Goal: Information Seeking & Learning: Learn about a topic

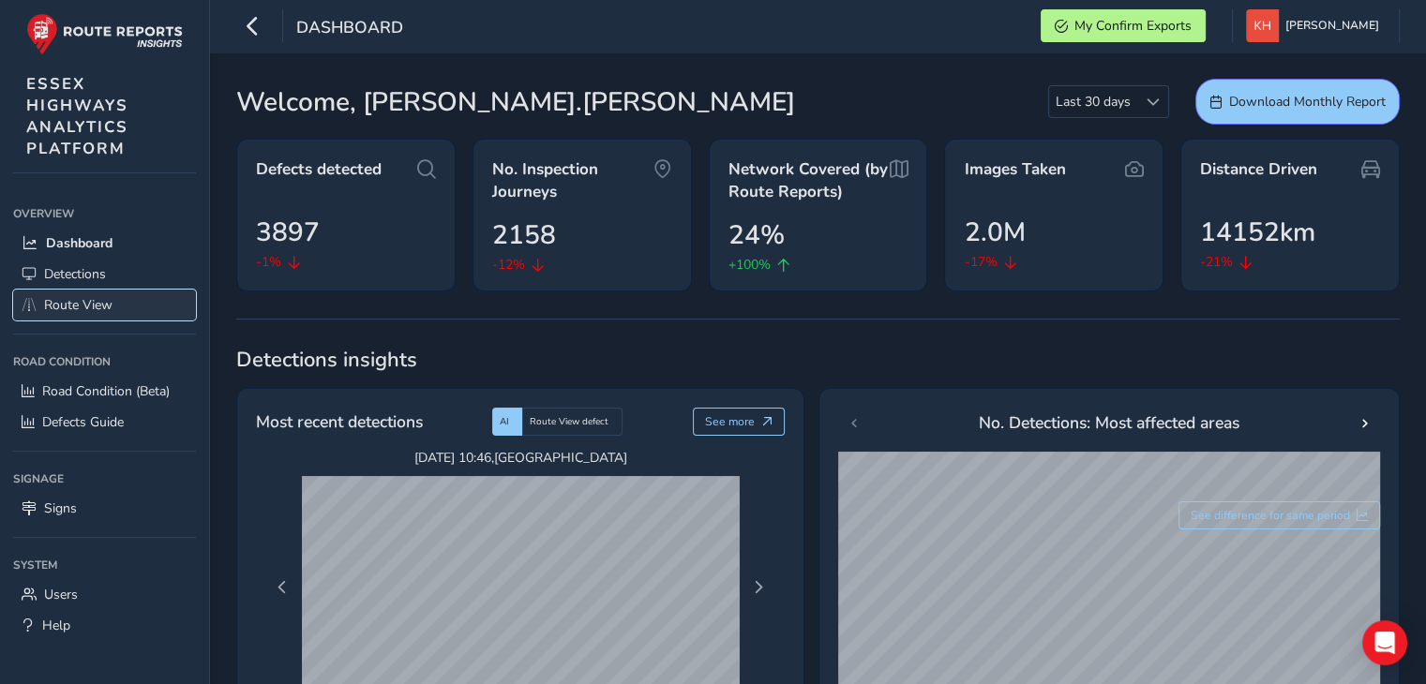
click at [89, 303] on span "Route View" at bounding box center [78, 305] width 68 height 18
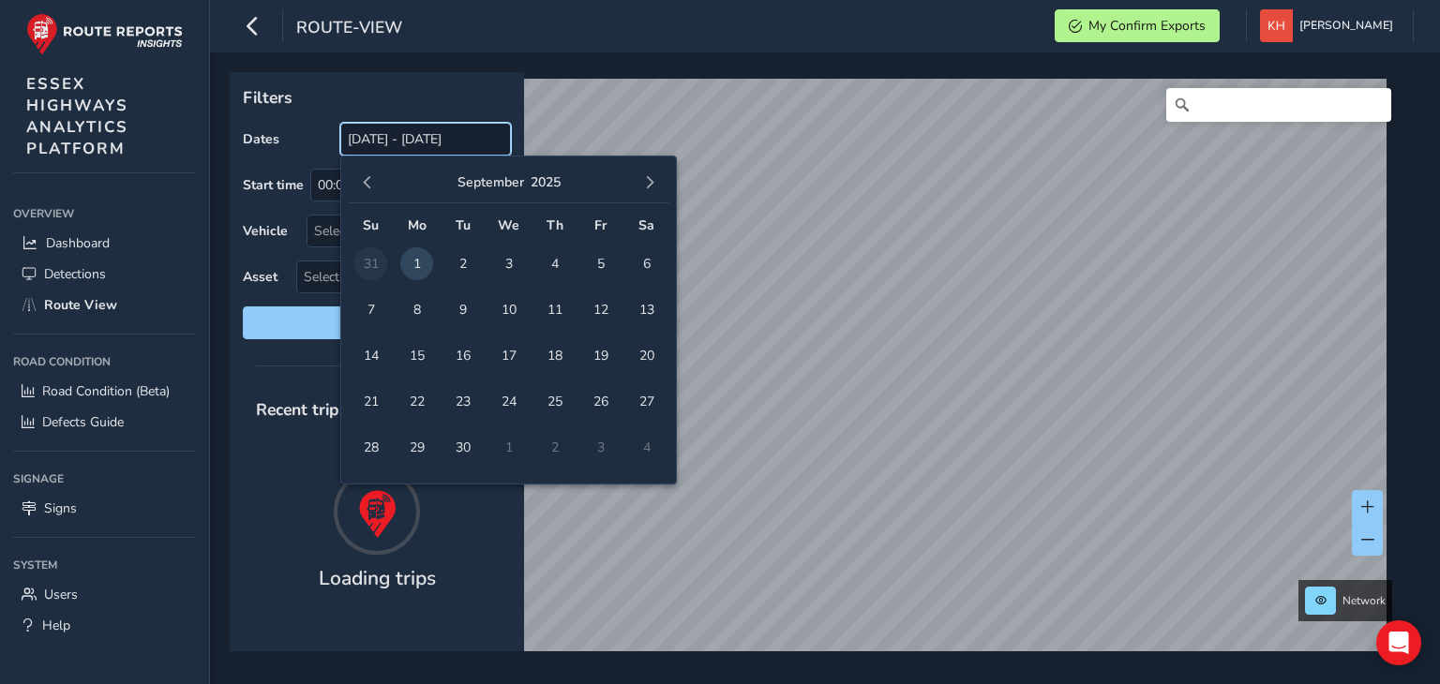
click at [412, 143] on input "[DATE] - [DATE]" at bounding box center [425, 139] width 171 height 33
click at [412, 262] on span "1" at bounding box center [416, 263] width 33 height 33
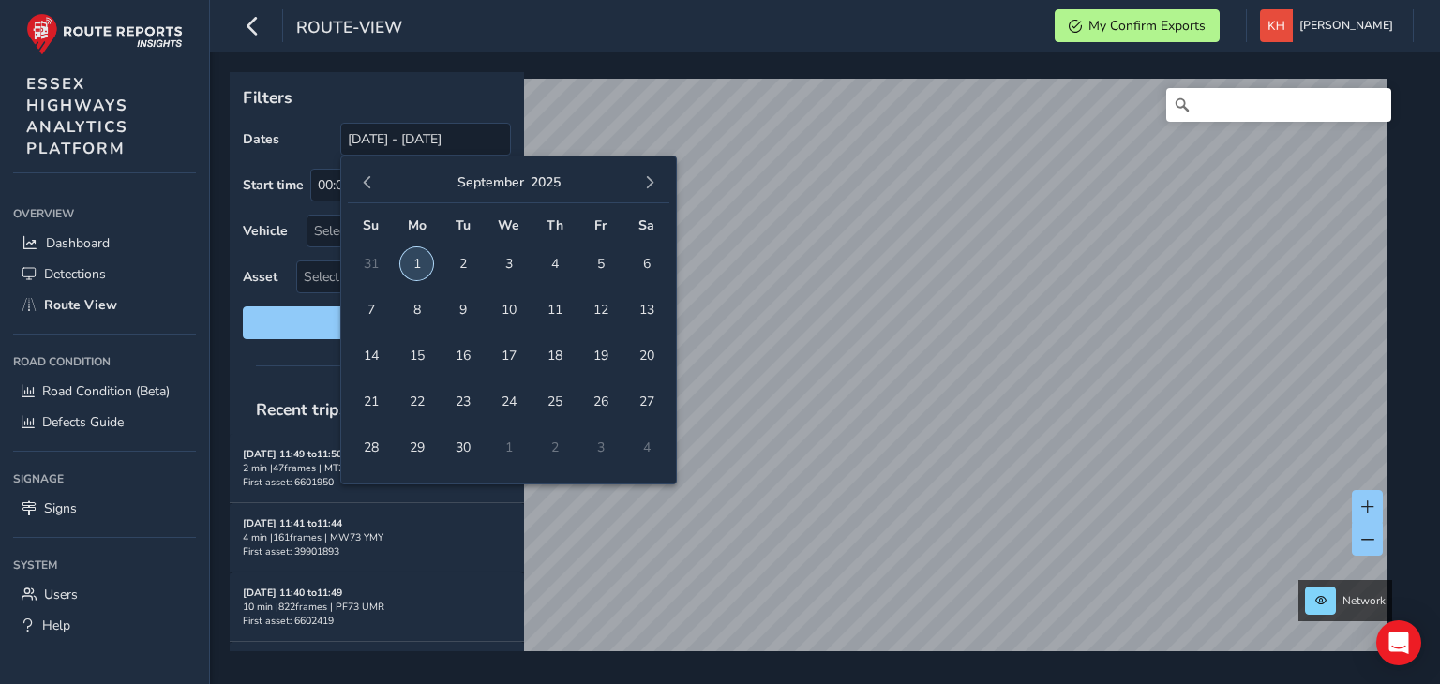
type input "[DATE]"
click at [323, 233] on div "Select vehicle" at bounding box center [393, 231] width 172 height 31
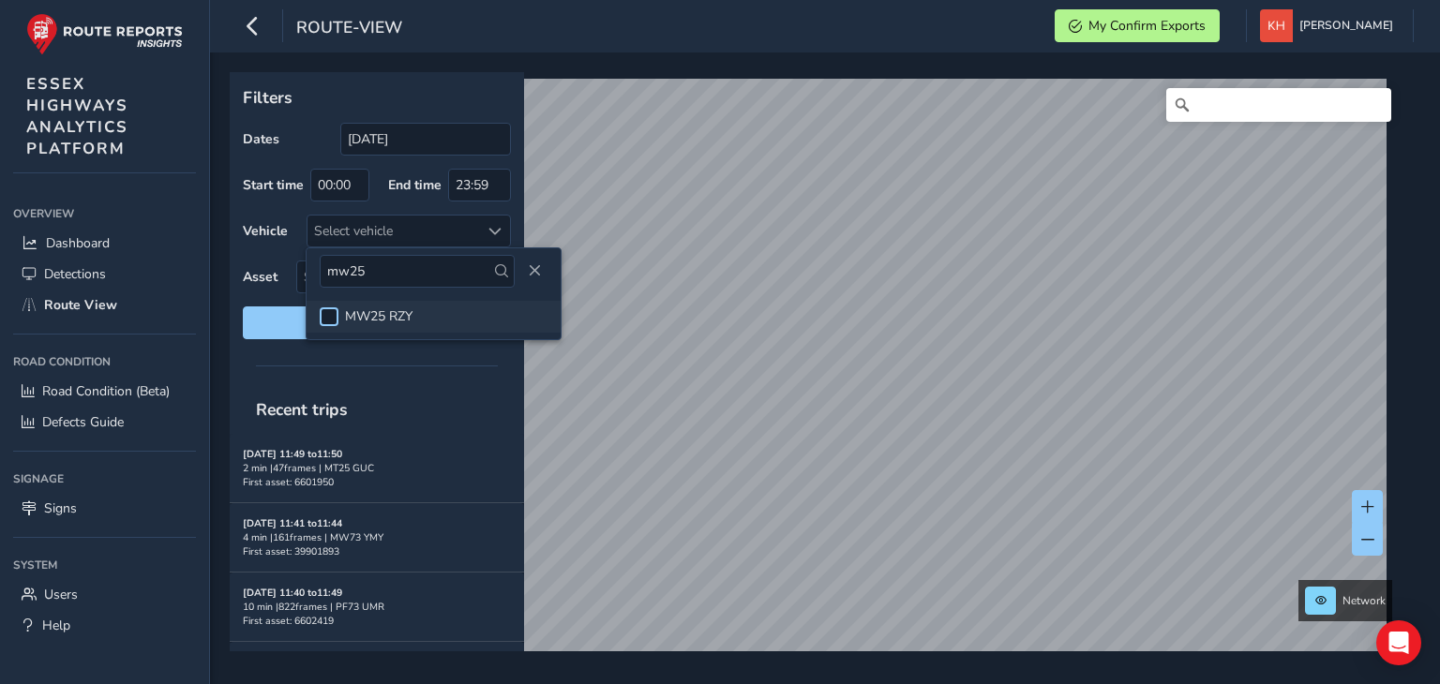
type input "mw25"
click at [323, 309] on div at bounding box center [329, 316] width 19 height 19
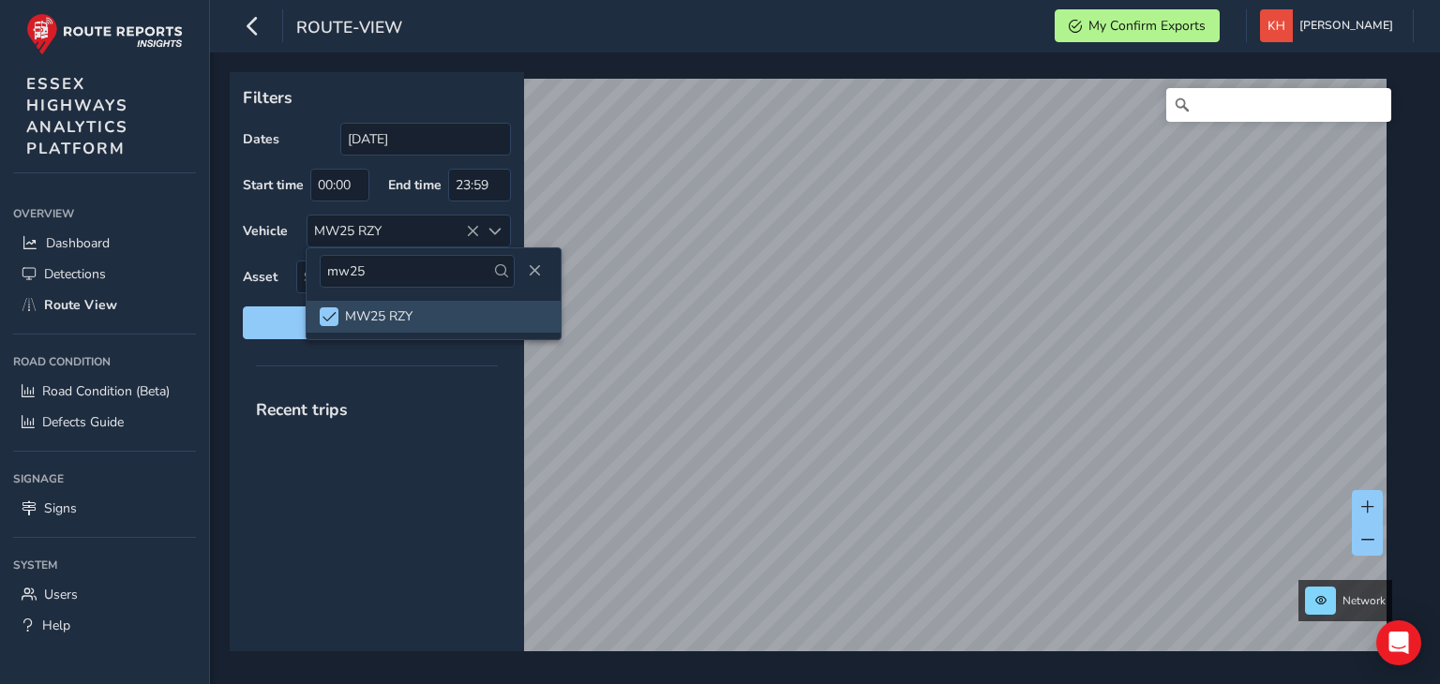
click at [398, 376] on div at bounding box center [377, 365] width 294 height 26
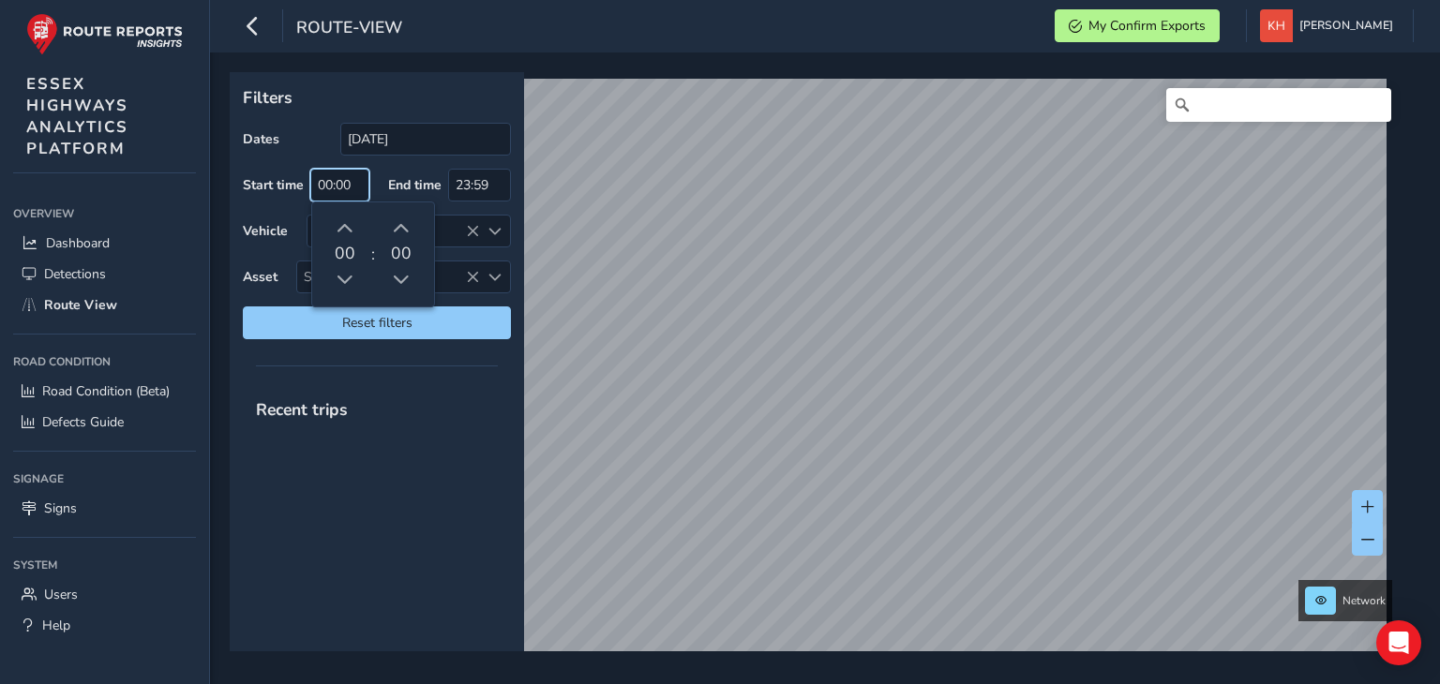
click at [360, 190] on input "00:00" at bounding box center [339, 185] width 59 height 33
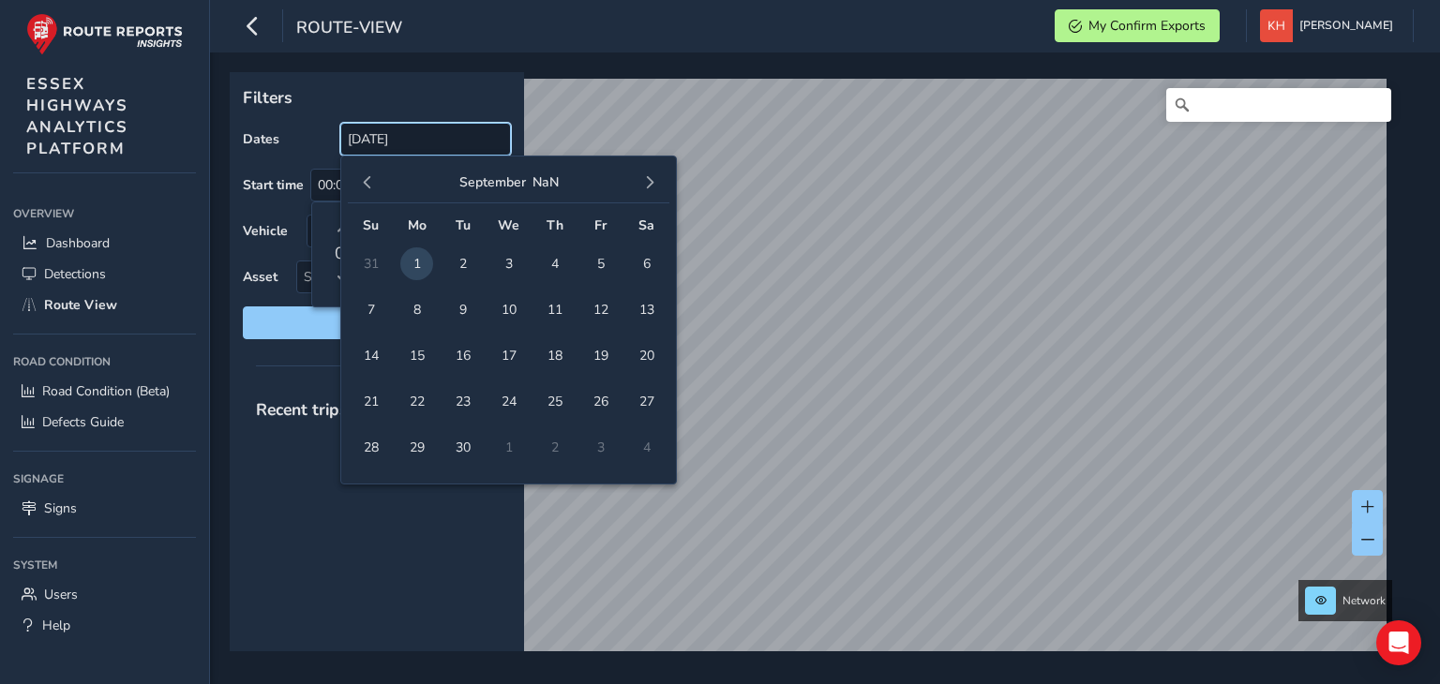
click at [435, 142] on input "[DATE]" at bounding box center [425, 139] width 171 height 33
click at [412, 269] on span "1" at bounding box center [416, 263] width 33 height 33
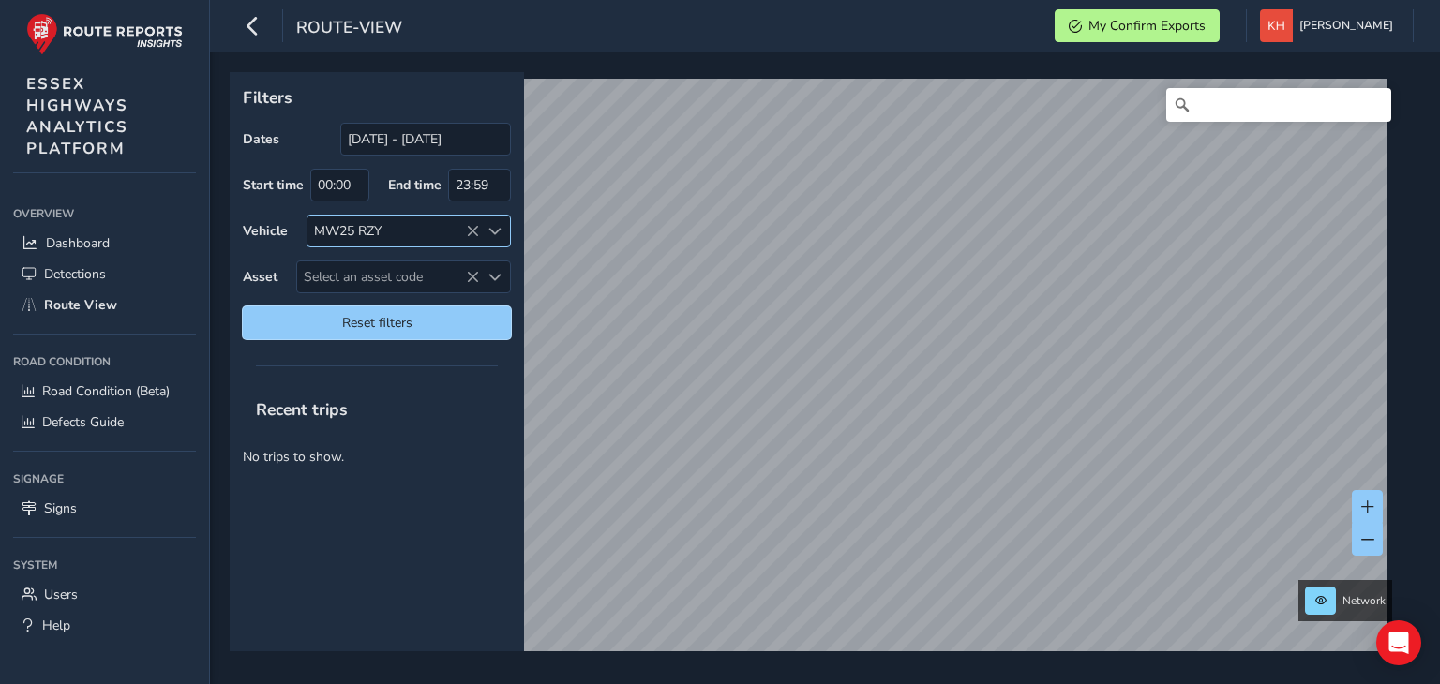
drag, startPoint x: 386, startPoint y: 332, endPoint x: 379, endPoint y: 232, distance: 100.6
click at [386, 332] on button "Reset filters" at bounding box center [377, 323] width 268 height 33
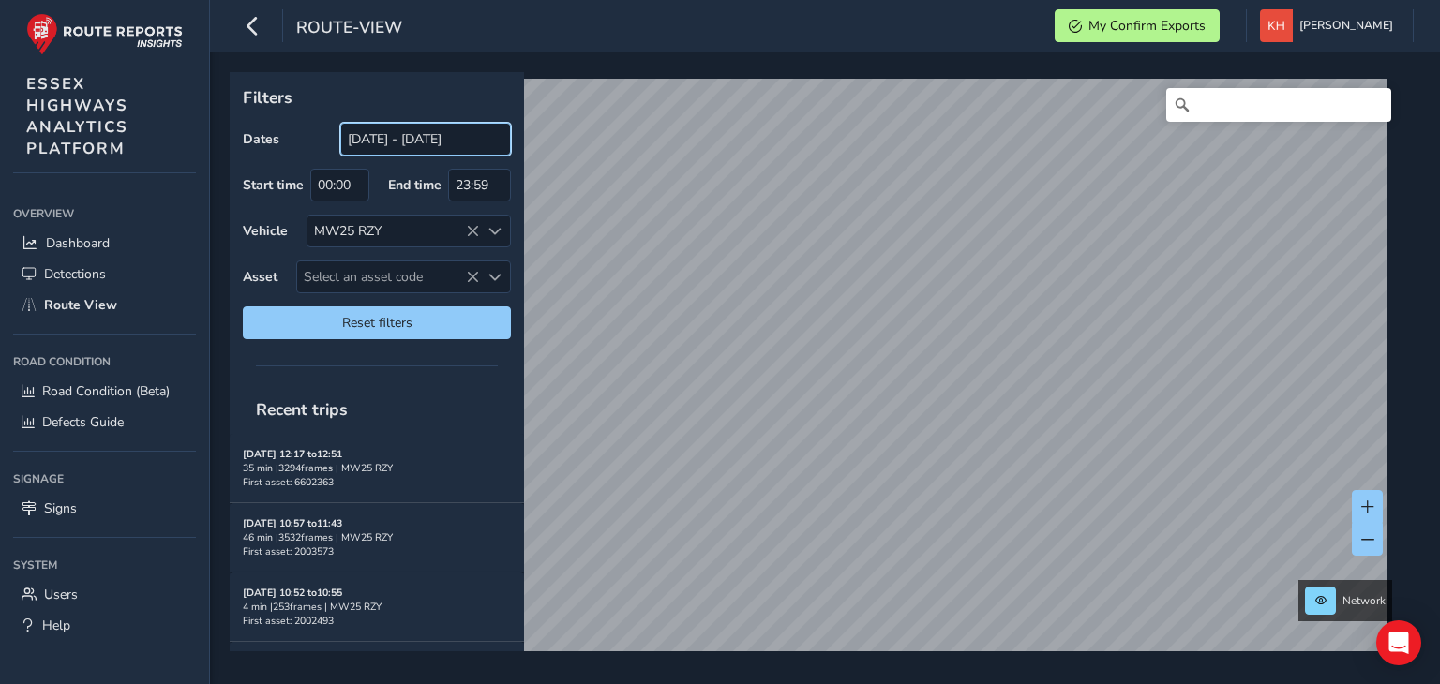
click at [359, 140] on input "[DATE] - [DATE]" at bounding box center [425, 139] width 171 height 33
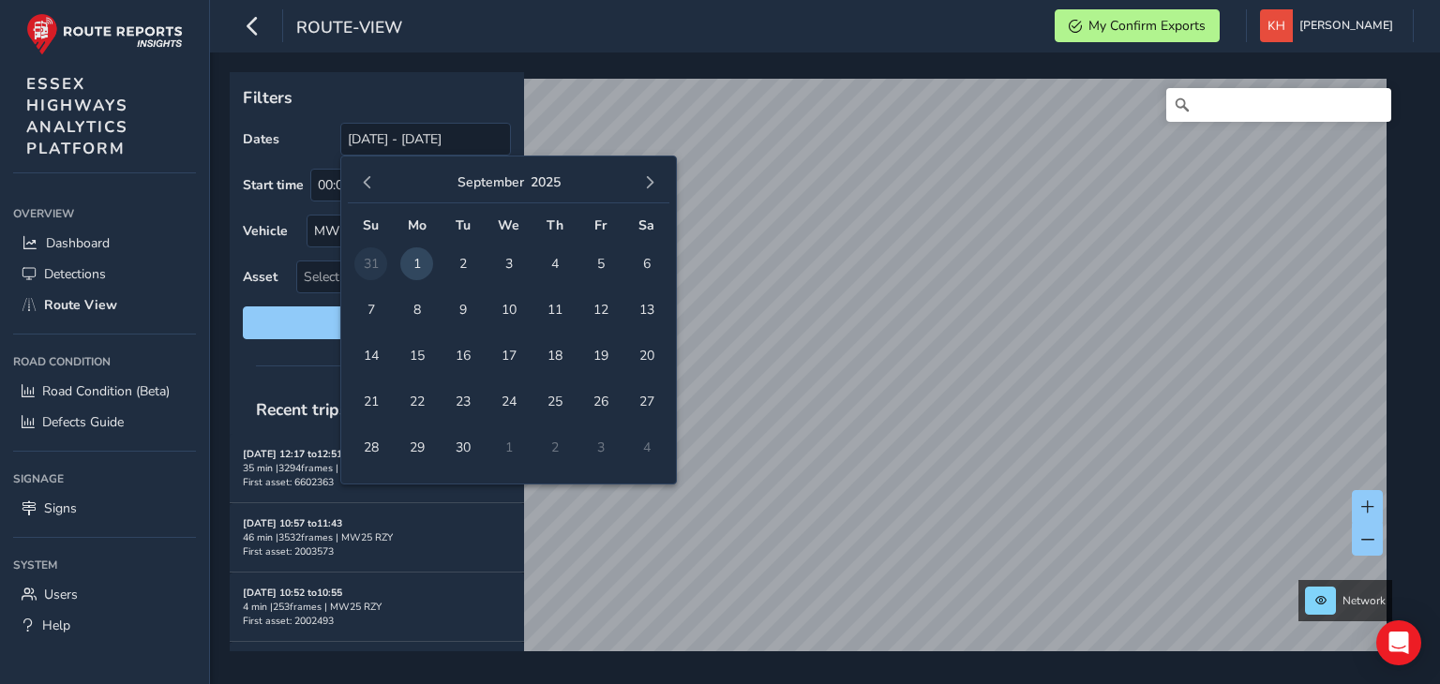
click at [413, 257] on span "1" at bounding box center [416, 263] width 33 height 33
type input "[DATE]"
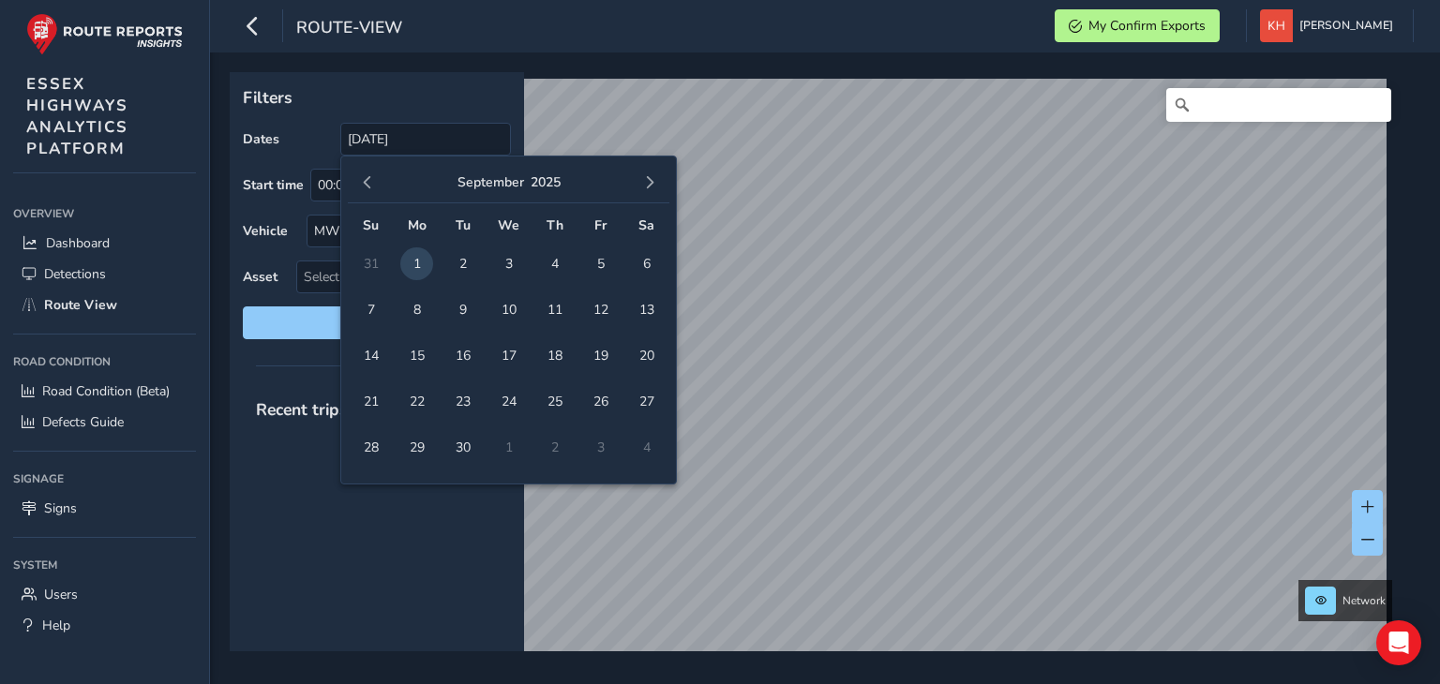
click at [372, 623] on div "Recent trips" at bounding box center [377, 518] width 294 height 266
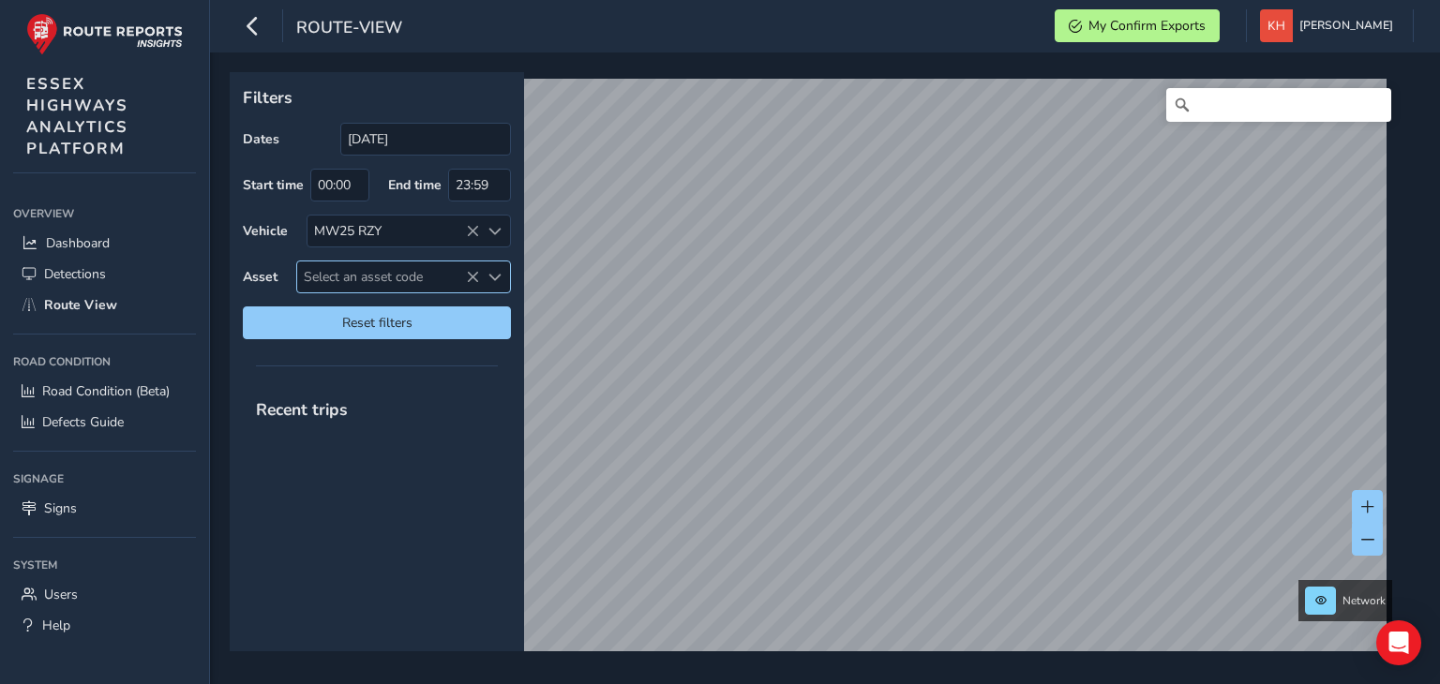
click at [430, 277] on span "Select an asset code" at bounding box center [388, 277] width 182 height 31
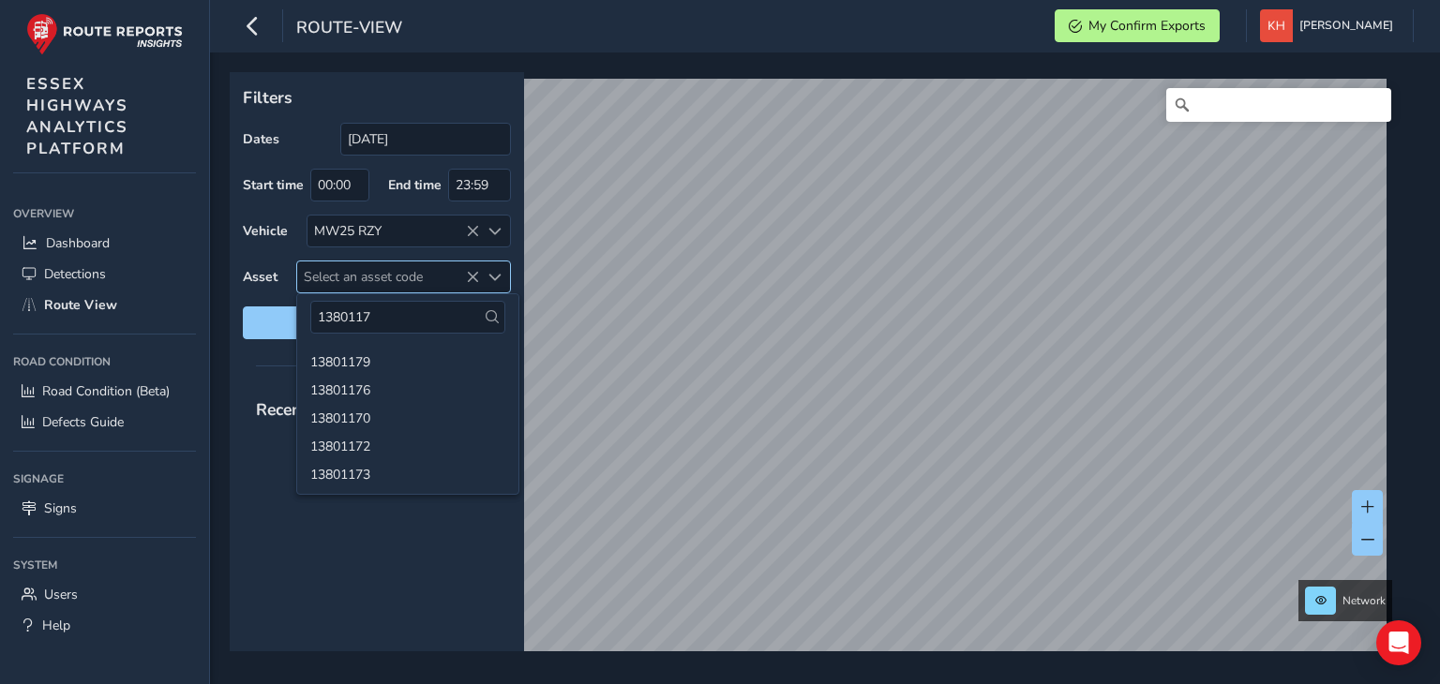
type input "13801173"
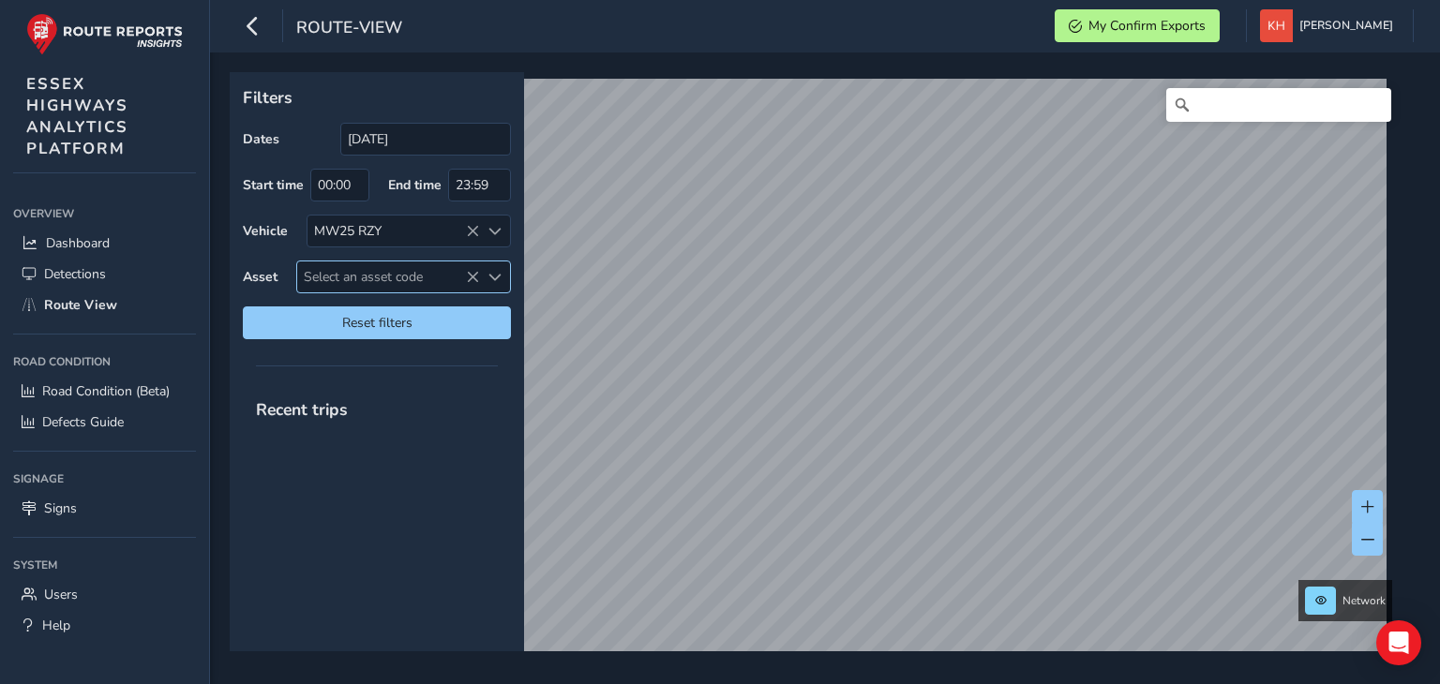
click at [411, 277] on span "Select an asset code" at bounding box center [388, 277] width 182 height 31
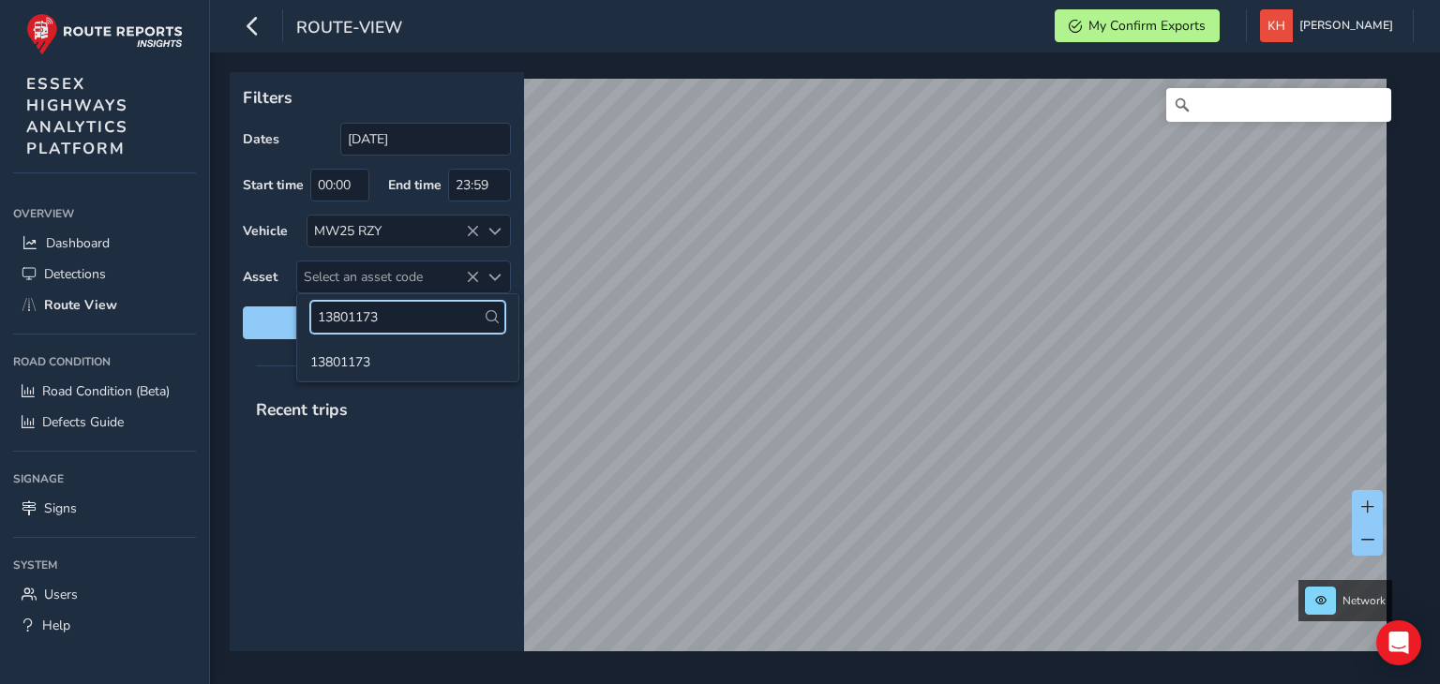
click at [409, 312] on input "13801173" at bounding box center [407, 317] width 195 height 33
click at [407, 320] on input "13801173" at bounding box center [407, 317] width 195 height 33
click at [375, 364] on li "13801173" at bounding box center [407, 361] width 221 height 28
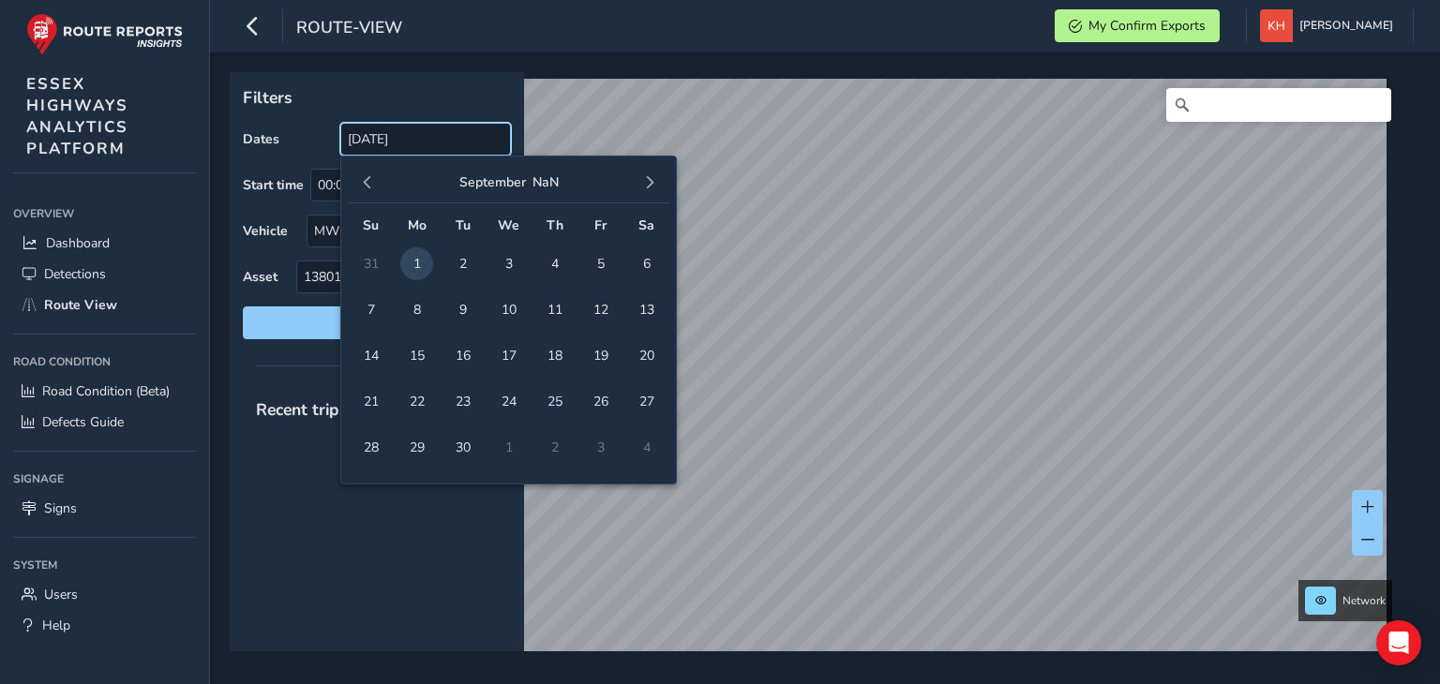
click at [374, 136] on input "[DATE]" at bounding box center [425, 139] width 171 height 33
click at [416, 261] on span "1" at bounding box center [416, 263] width 33 height 33
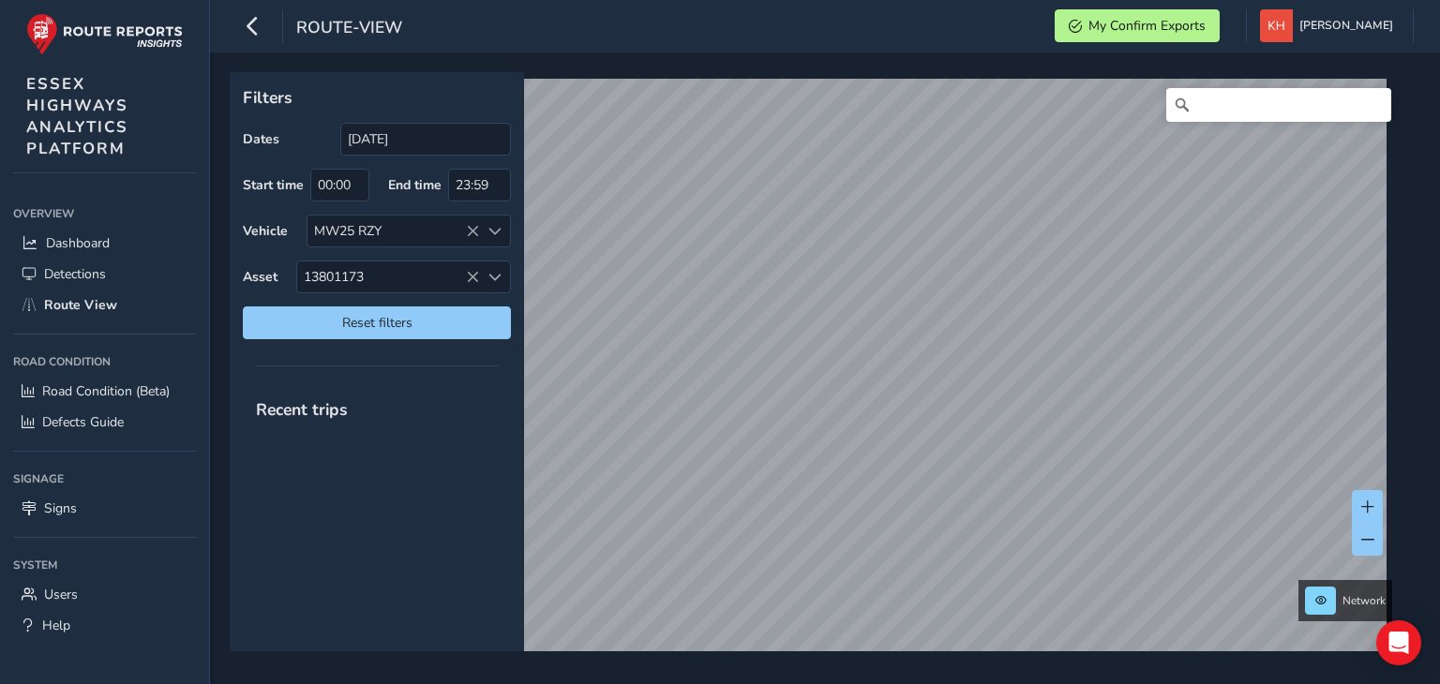
click at [307, 410] on span "Recent trips" at bounding box center [302, 409] width 118 height 49
click at [322, 408] on span "Recent trips" at bounding box center [302, 409] width 118 height 49
click at [430, 142] on input "[DATE]" at bounding box center [425, 139] width 171 height 33
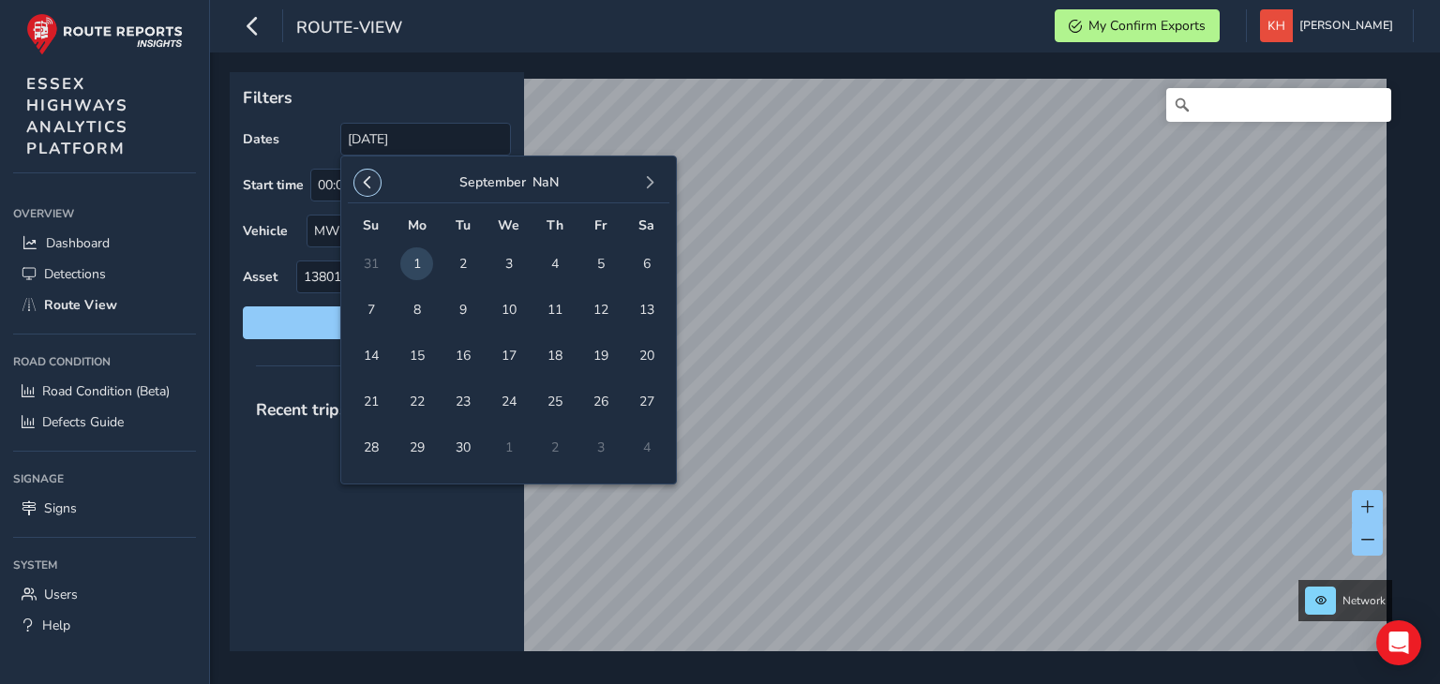
click at [367, 181] on span "button" at bounding box center [367, 182] width 13 height 13
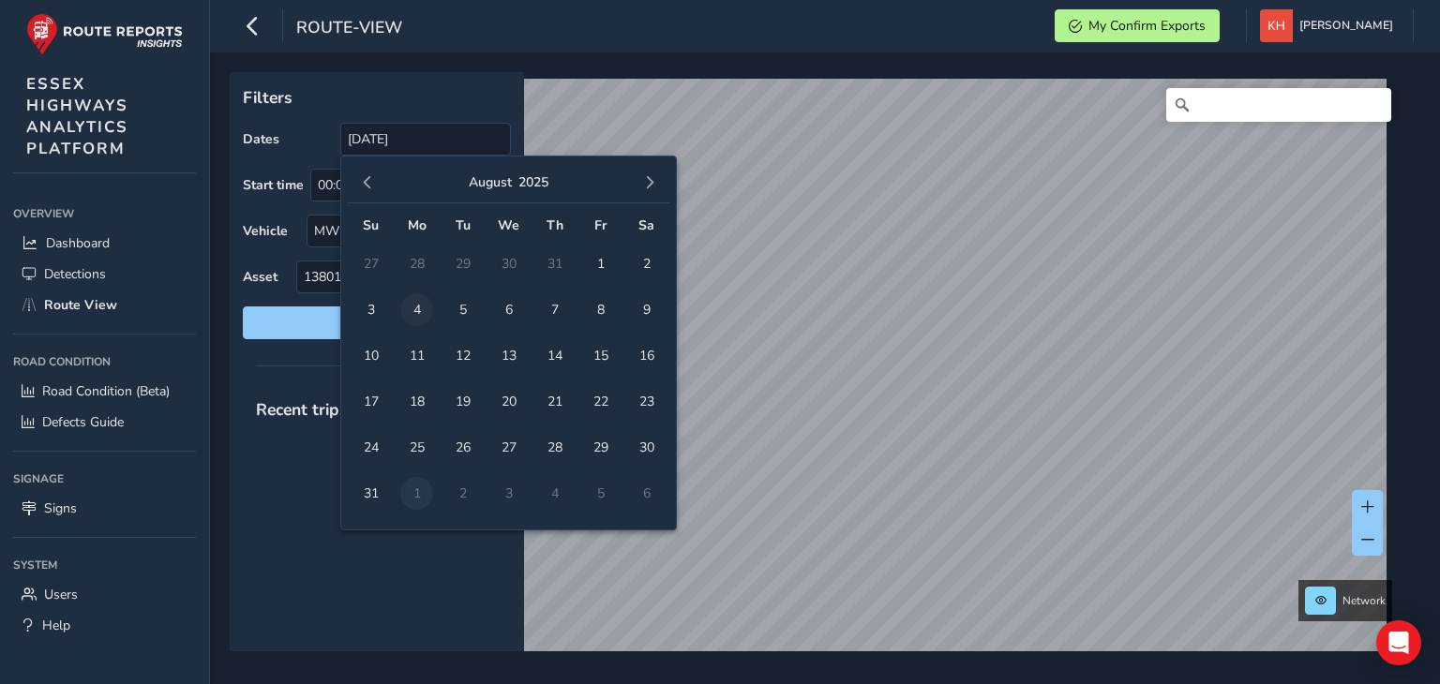
click at [418, 303] on span "4" at bounding box center [416, 309] width 33 height 33
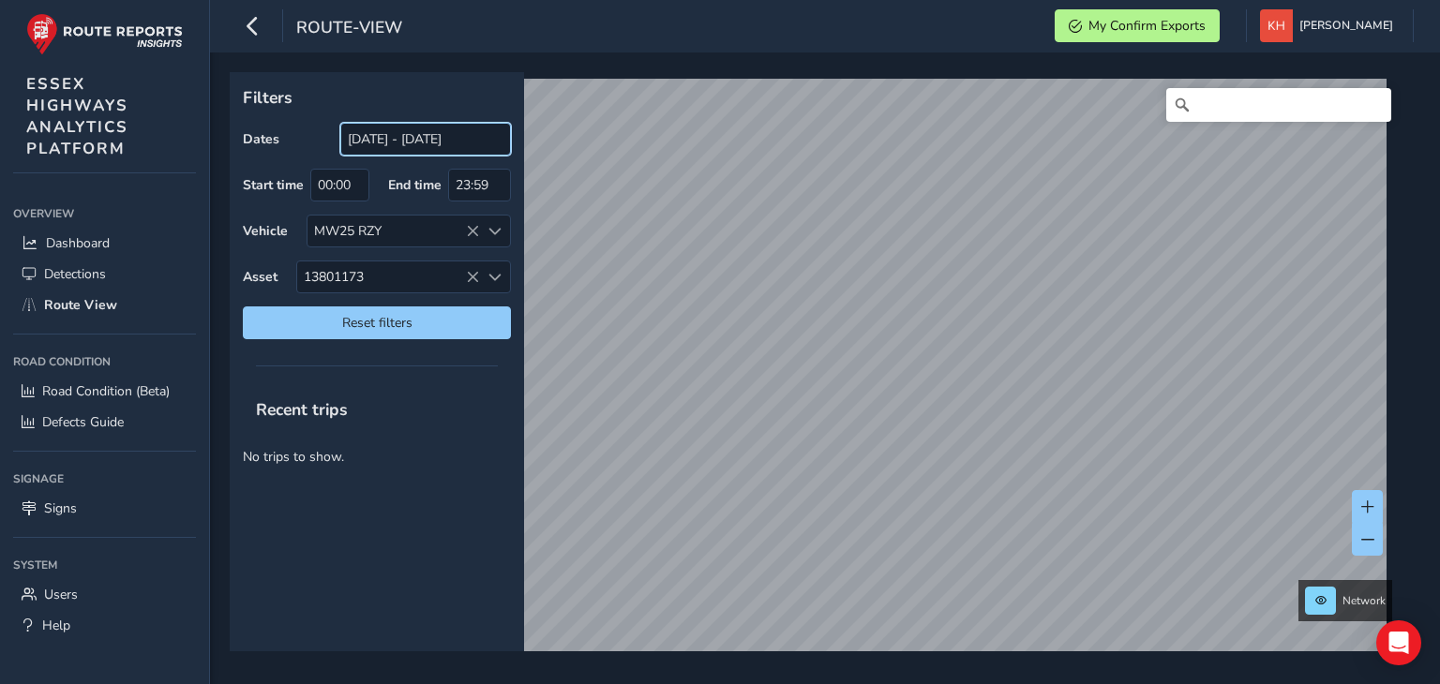
click at [404, 140] on input "[DATE] - [DATE]" at bounding box center [425, 139] width 171 height 33
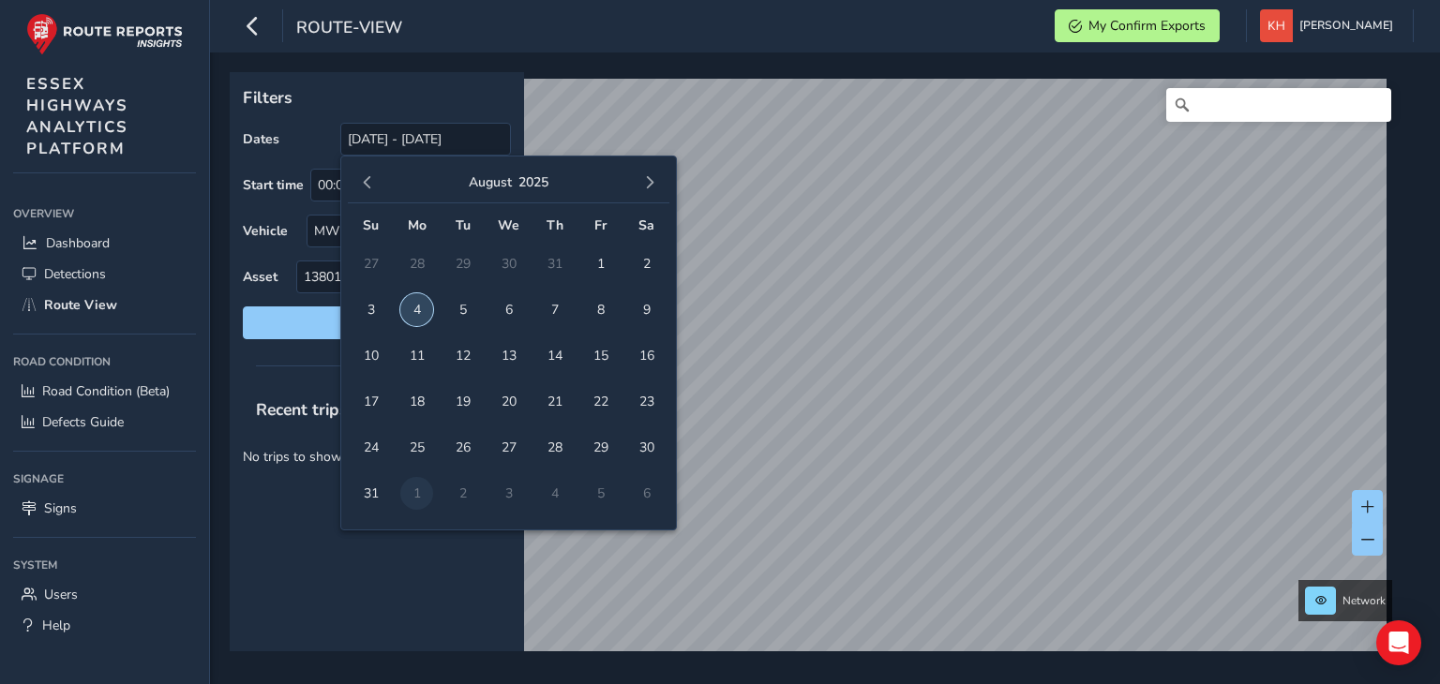
click at [413, 309] on span "4" at bounding box center [416, 309] width 33 height 33
click at [430, 141] on input "[DATE]" at bounding box center [425, 139] width 171 height 33
click at [645, 181] on span "button" at bounding box center [649, 182] width 13 height 13
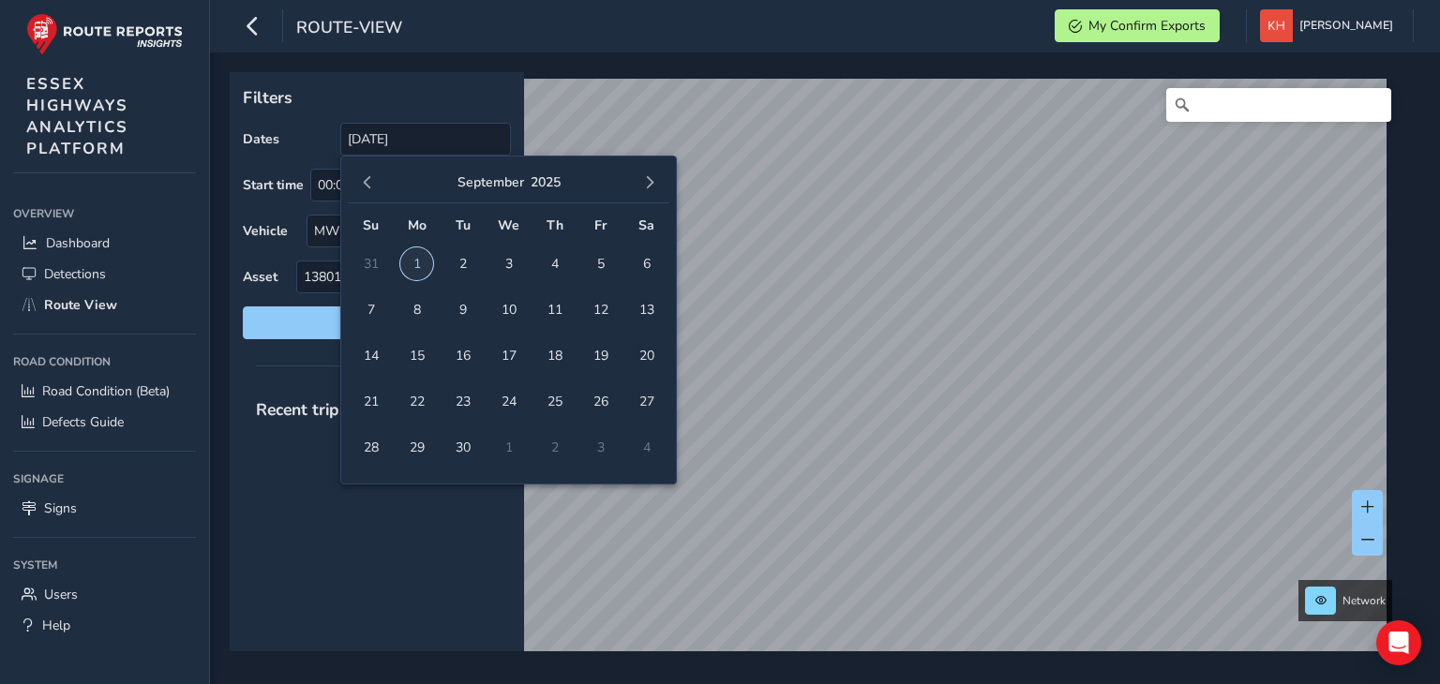
click at [418, 252] on span "1" at bounding box center [416, 263] width 33 height 33
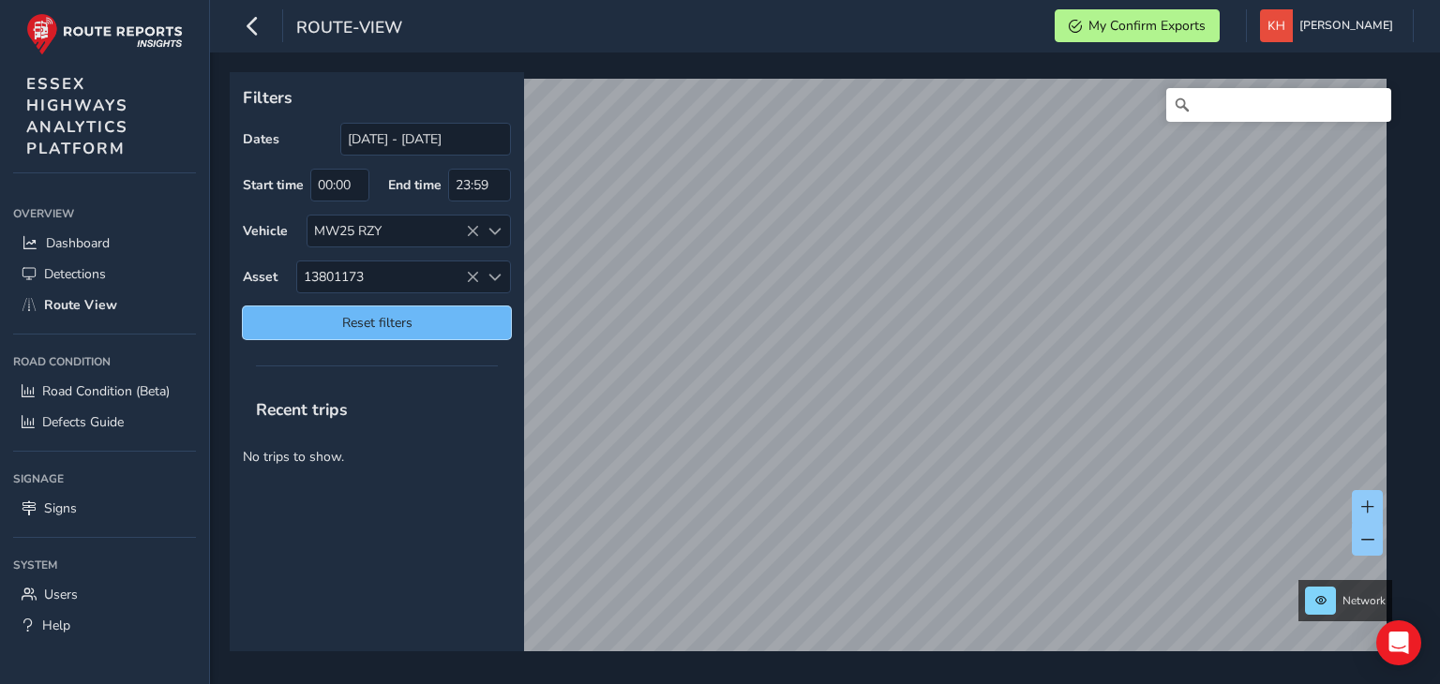
click at [375, 327] on span "Reset filters" at bounding box center [377, 323] width 240 height 18
type input "[DATE] - [DATE]"
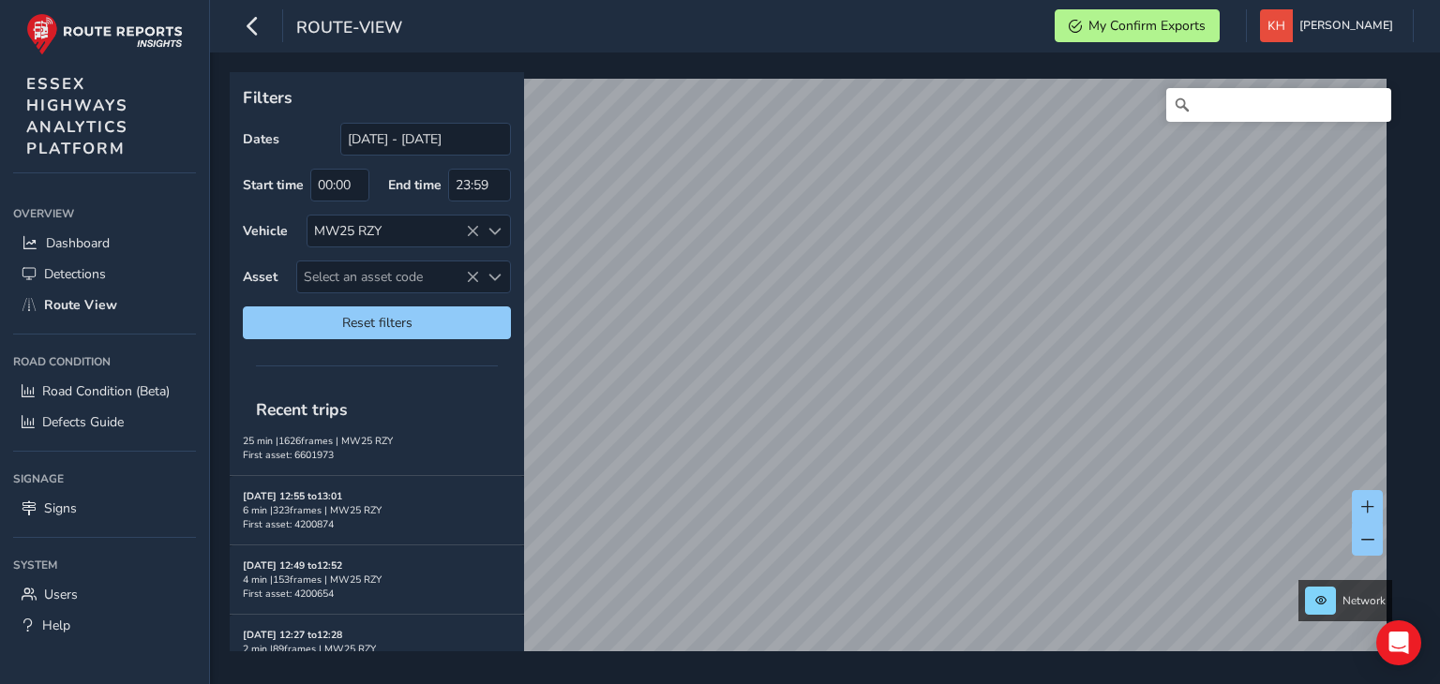
scroll to position [1065, 0]
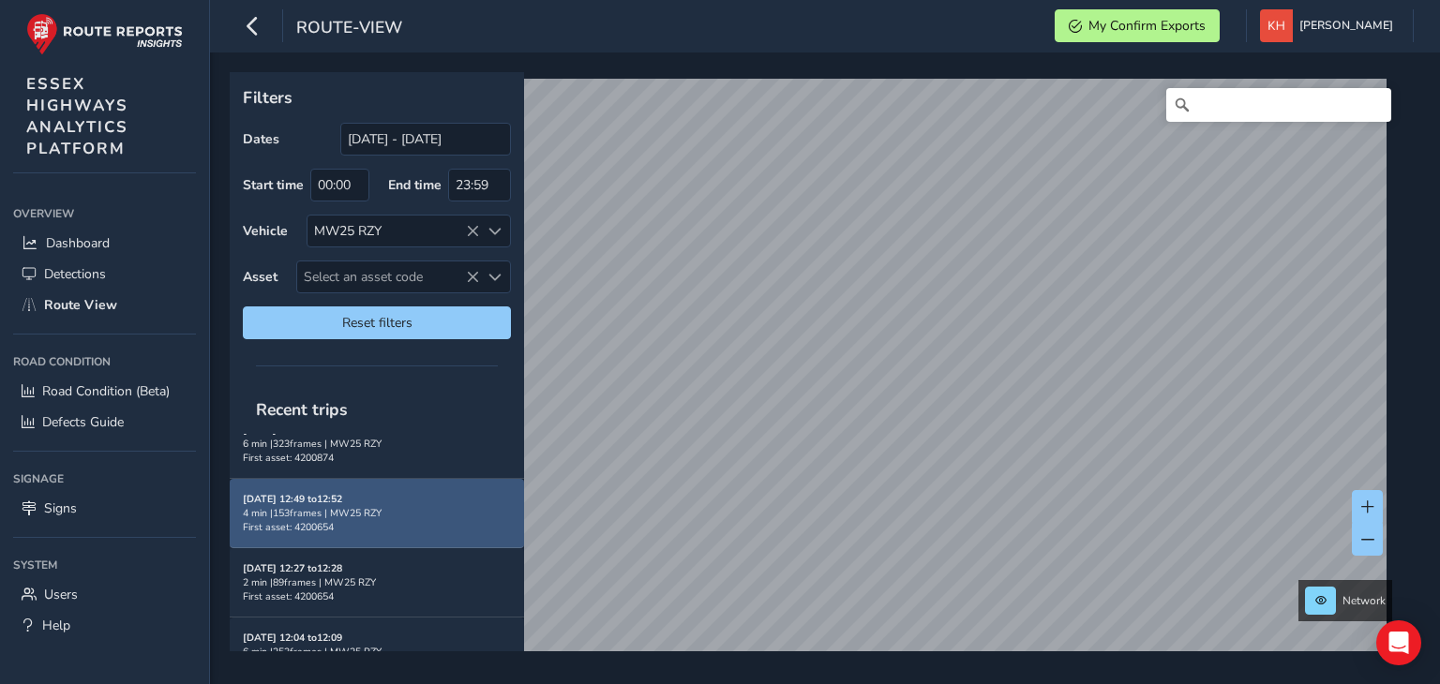
click at [307, 506] on div "4 min | 153 frames | MW25 RZY" at bounding box center [377, 513] width 268 height 14
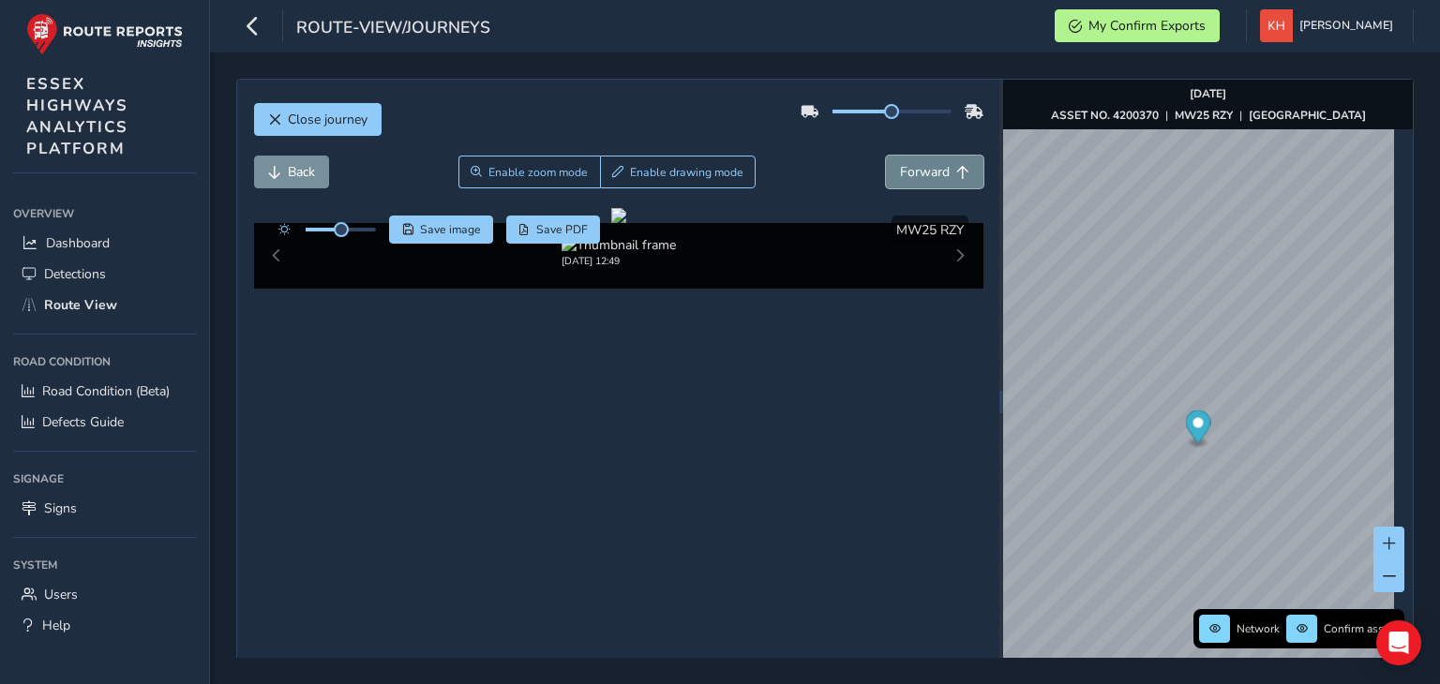
click at [900, 172] on span "Forward" at bounding box center [925, 172] width 50 height 18
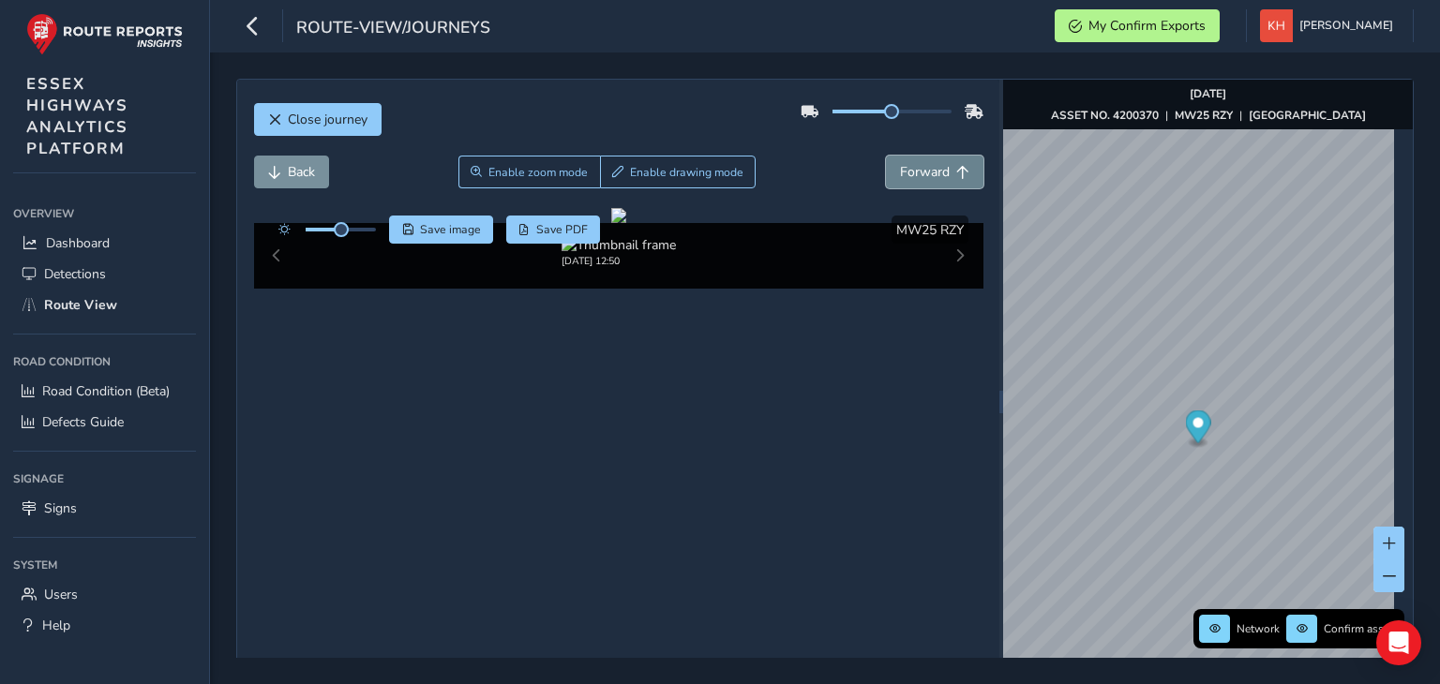
click at [900, 172] on span "Forward" at bounding box center [925, 172] width 50 height 18
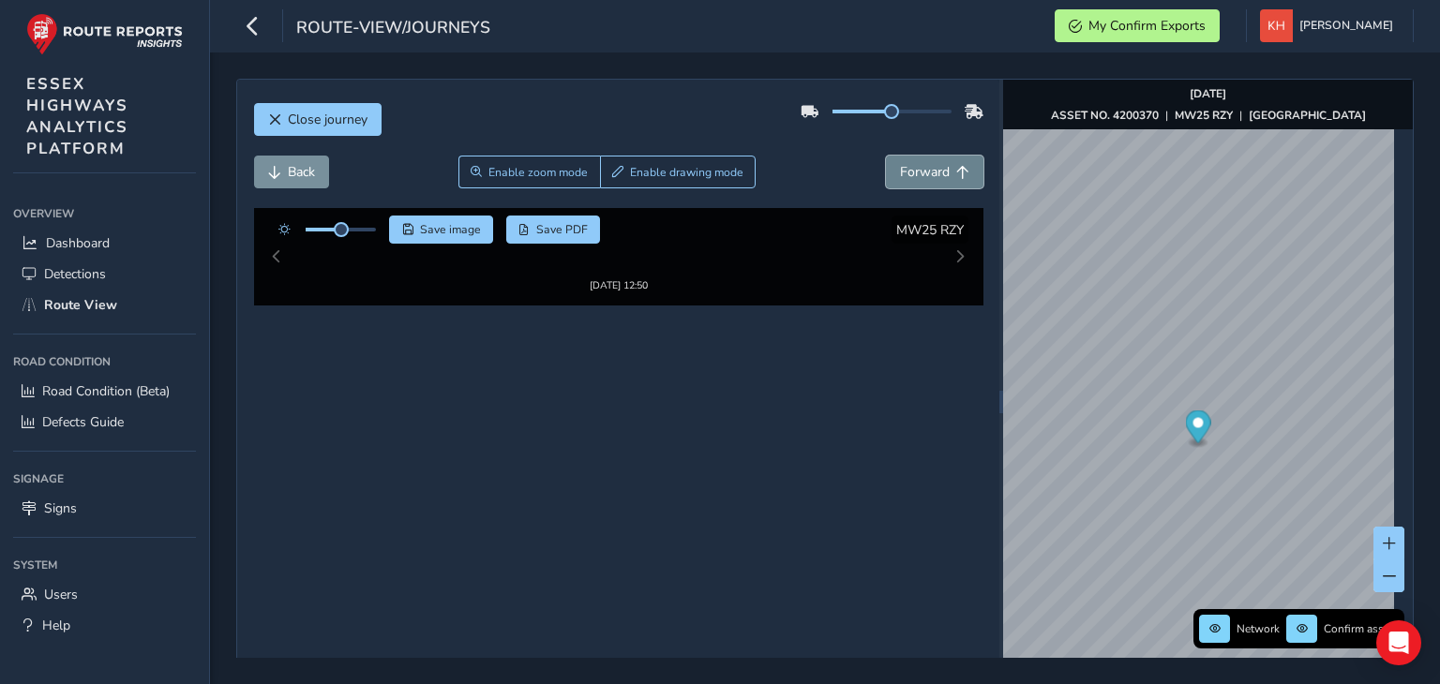
click at [900, 172] on span "Forward" at bounding box center [925, 172] width 50 height 18
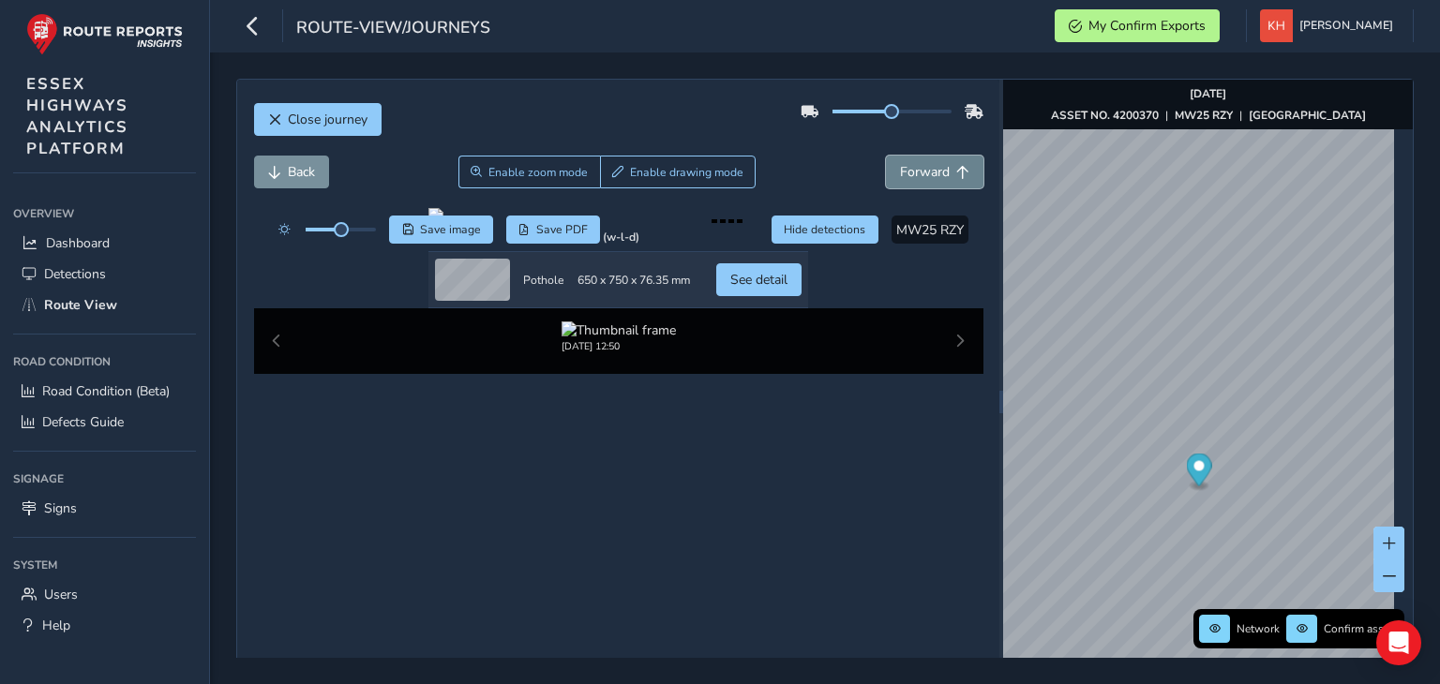
click at [900, 172] on span "Forward" at bounding box center [925, 172] width 50 height 18
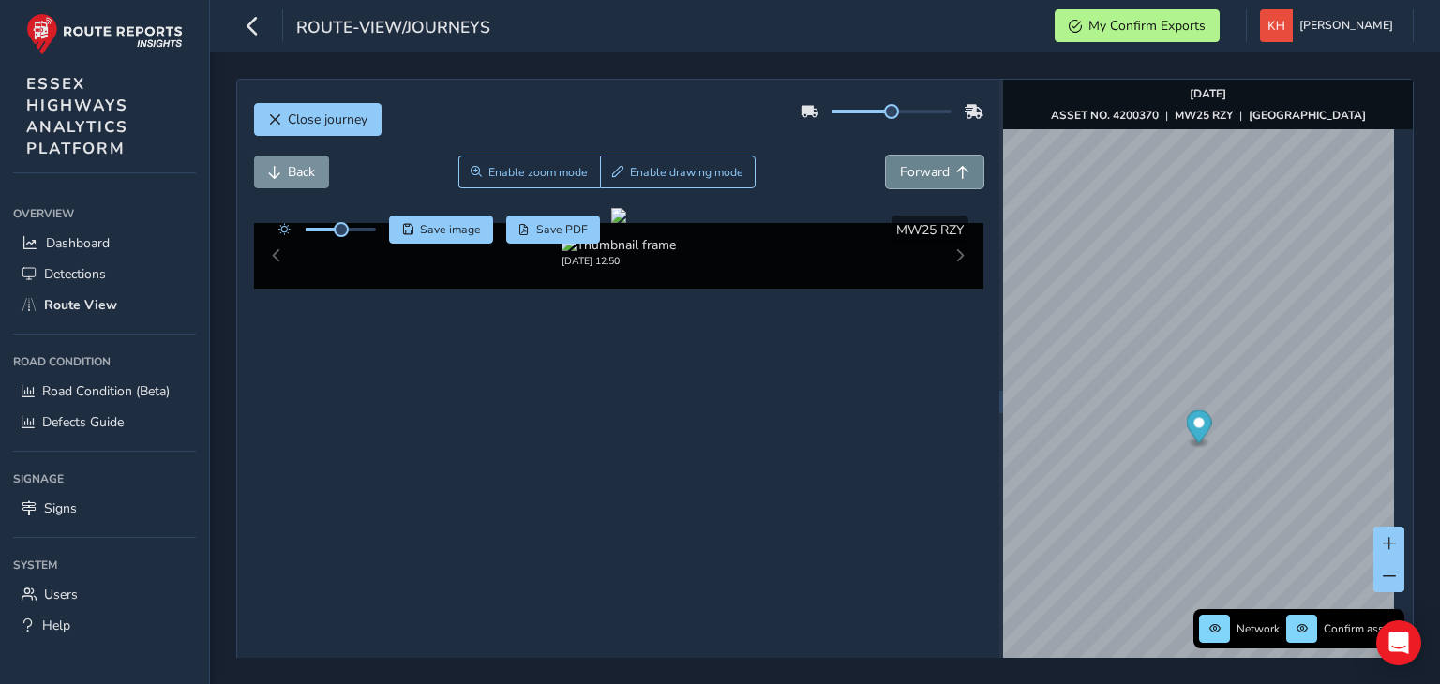
click at [900, 172] on span "Forward" at bounding box center [925, 172] width 50 height 18
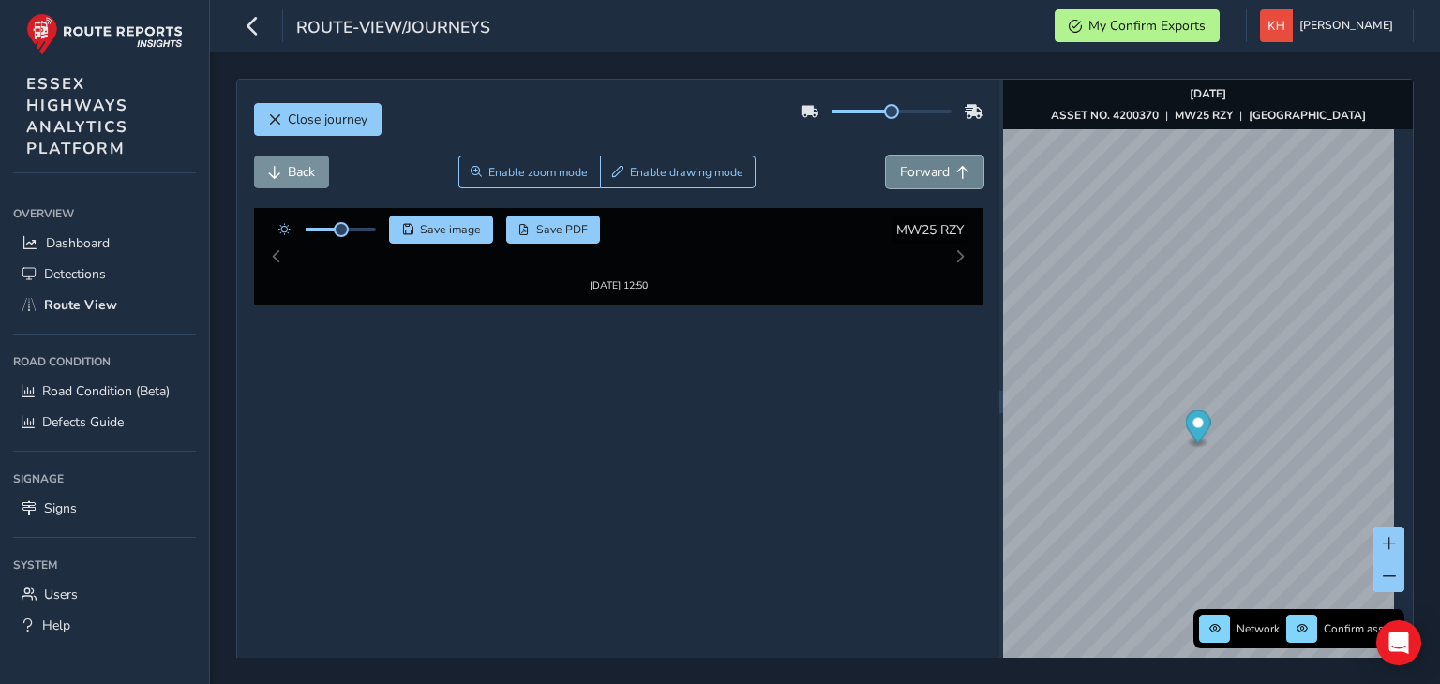
click at [900, 172] on span "Forward" at bounding box center [925, 172] width 50 height 18
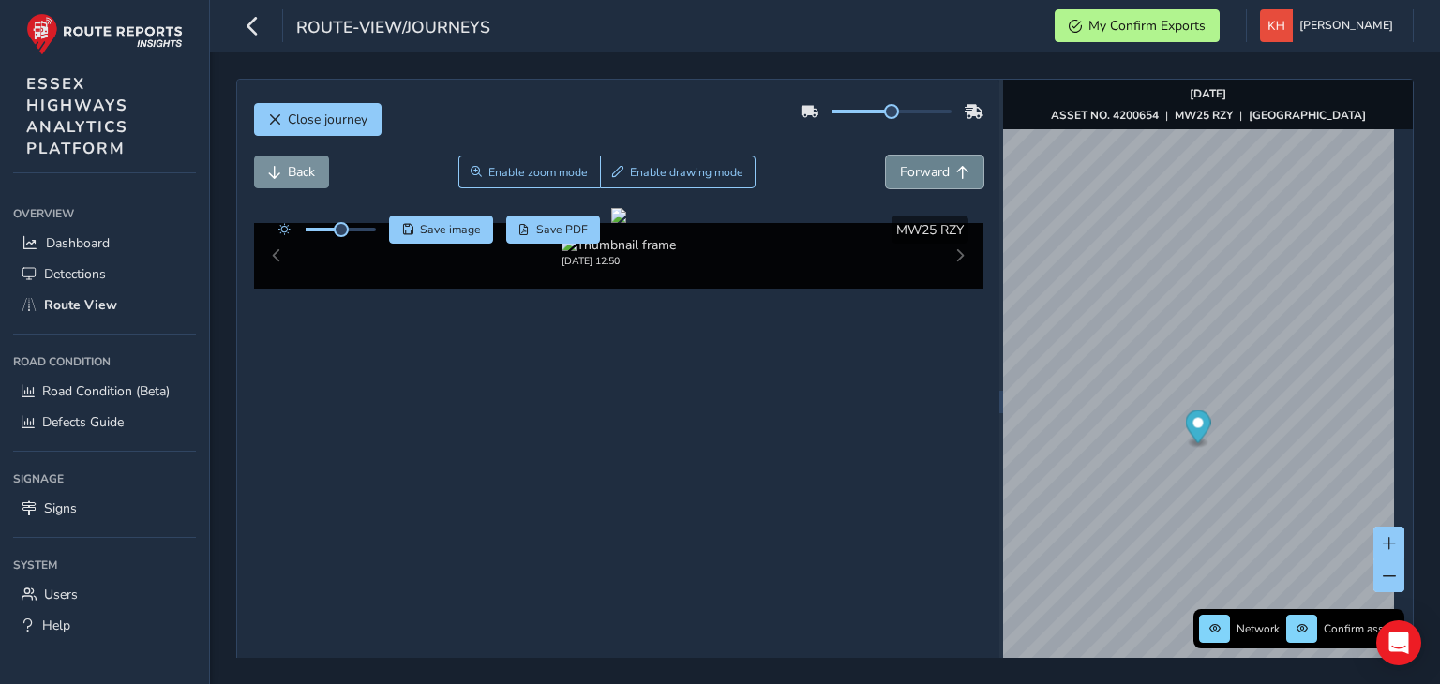
click at [900, 172] on span "Forward" at bounding box center [925, 172] width 50 height 18
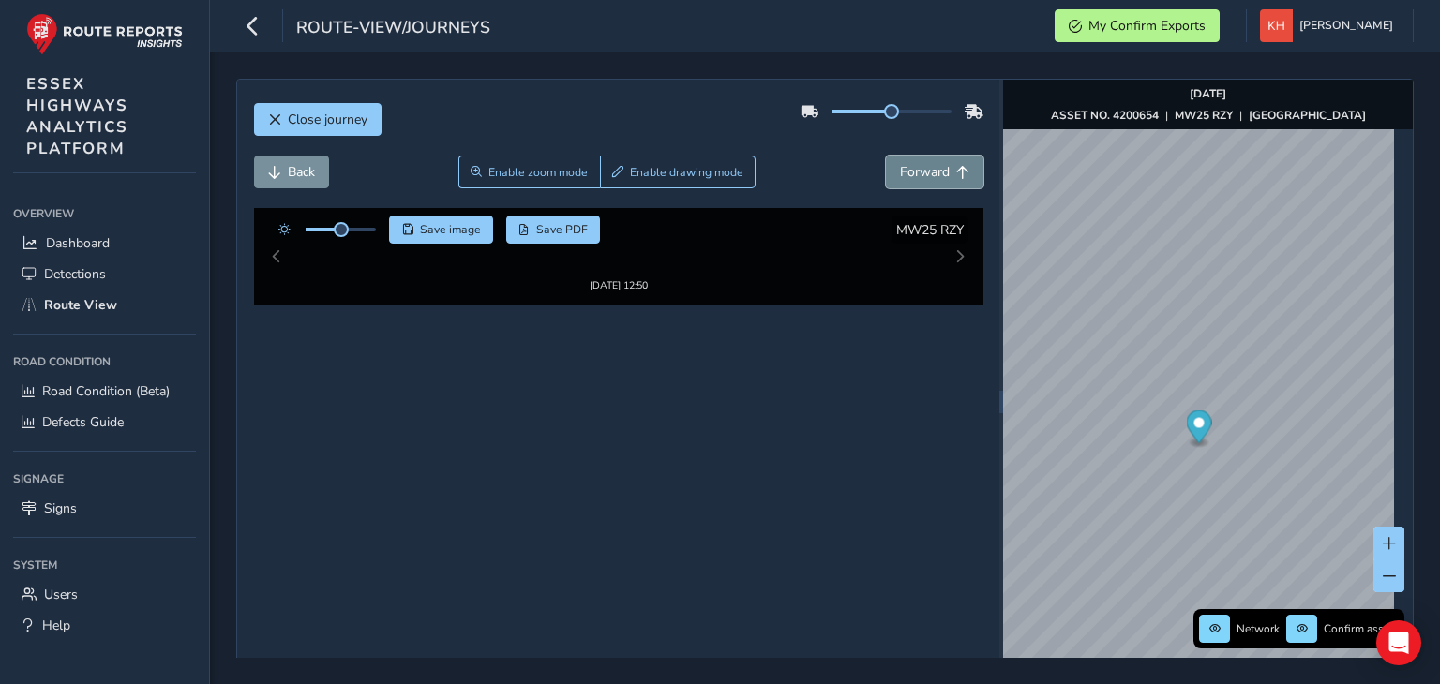
click at [900, 172] on span "Forward" at bounding box center [925, 172] width 50 height 18
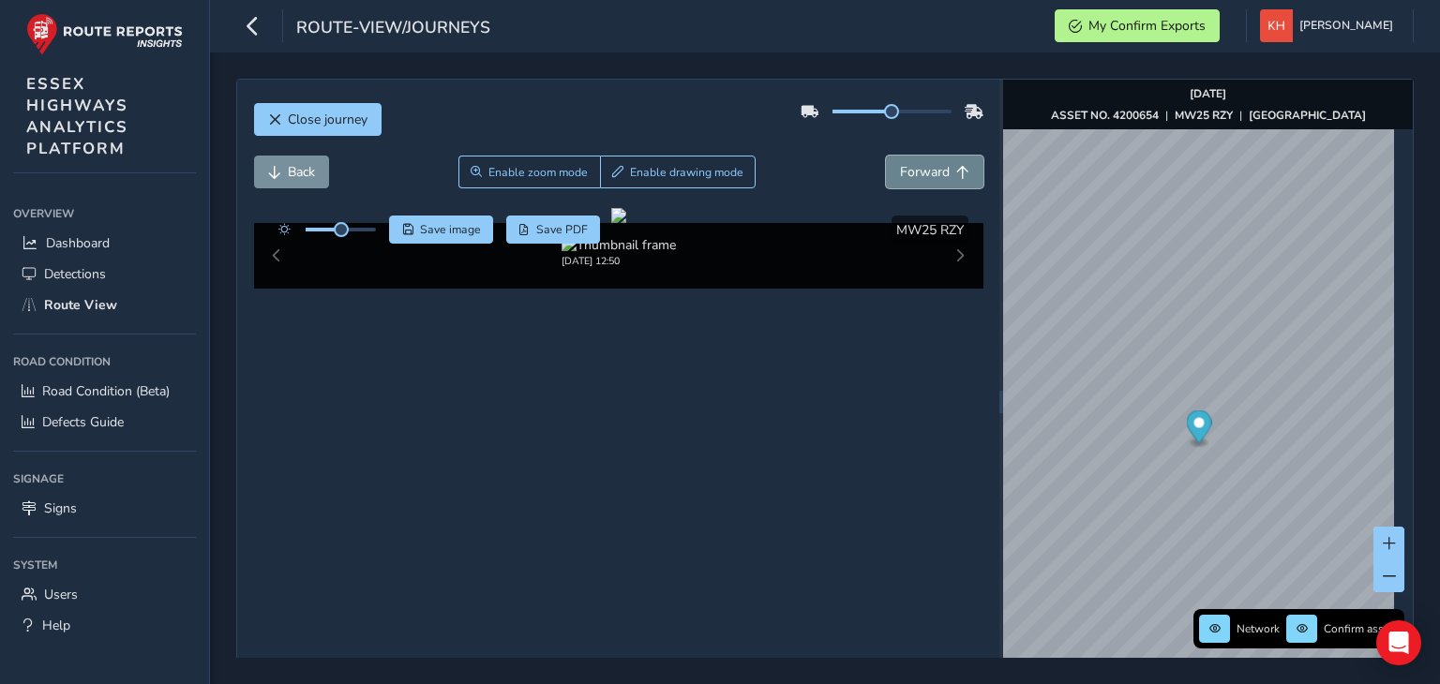
click at [900, 172] on span "Forward" at bounding box center [925, 172] width 50 height 18
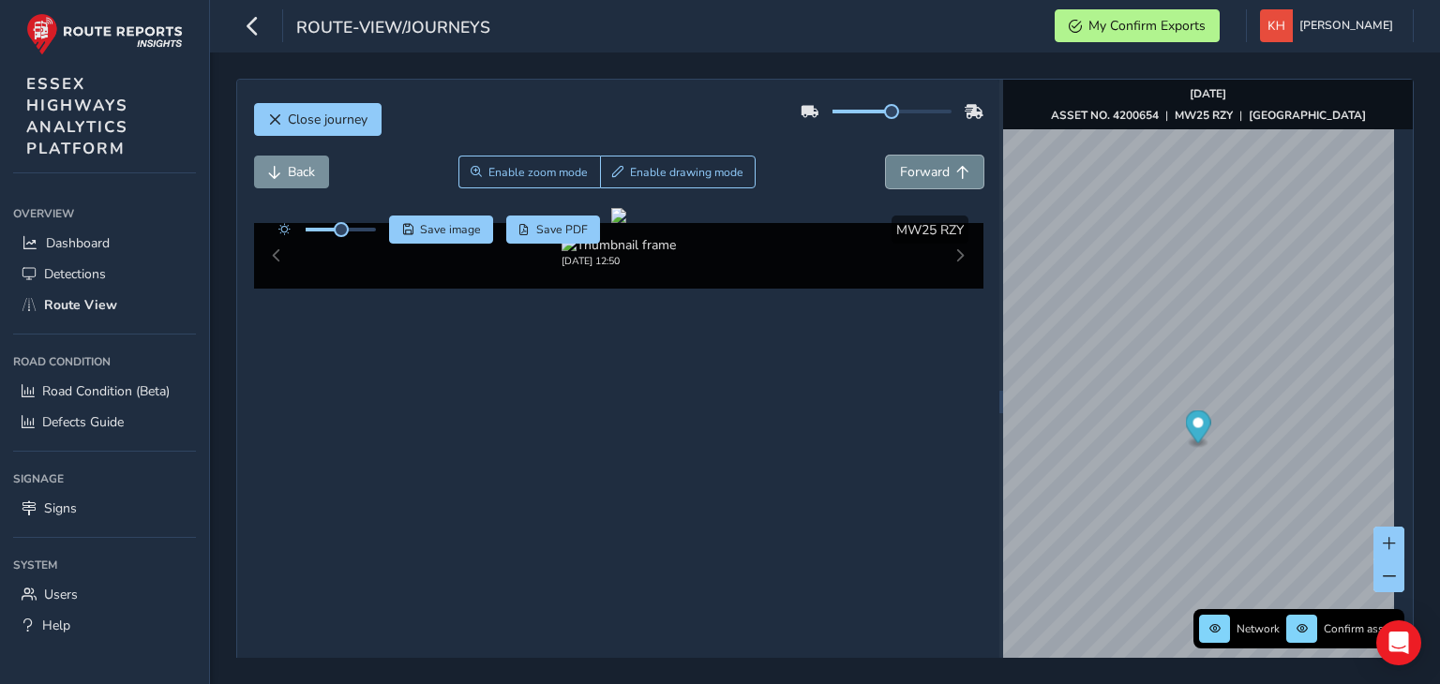
click at [900, 172] on span "Forward" at bounding box center [925, 172] width 50 height 18
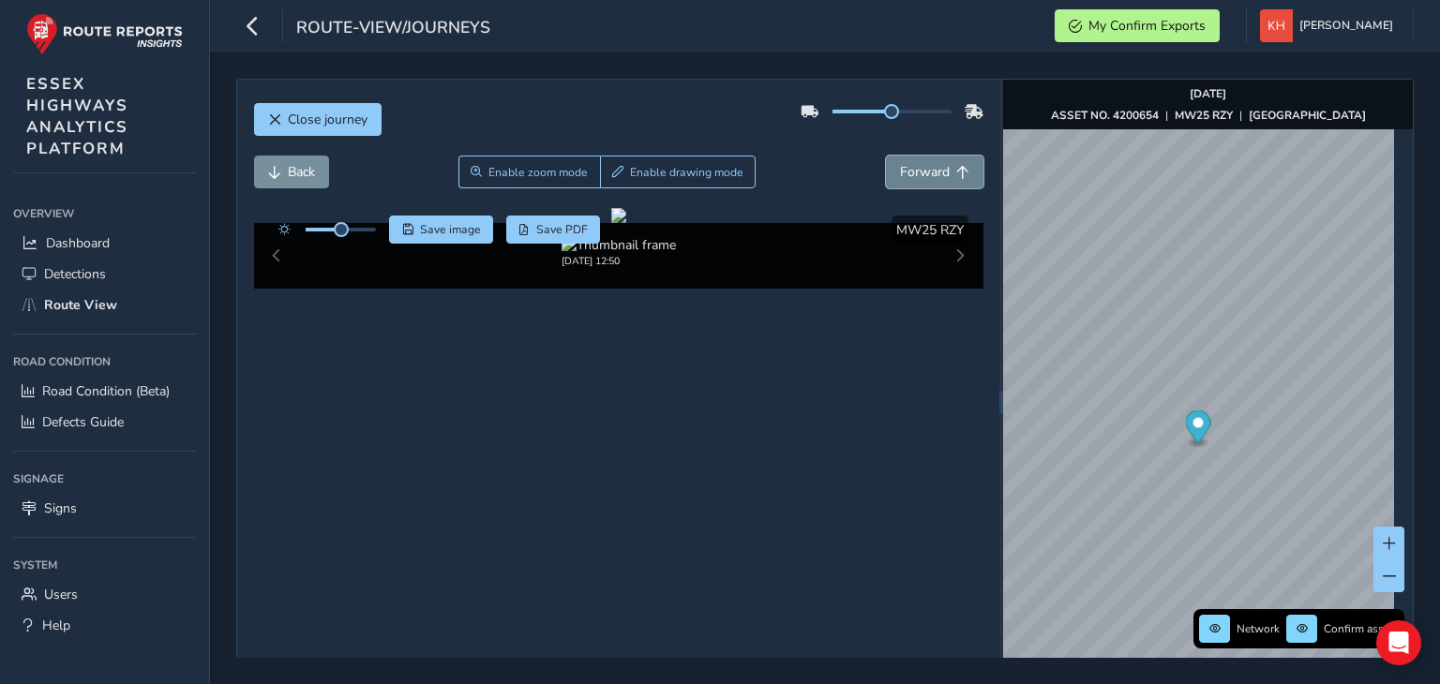
click at [900, 172] on span "Forward" at bounding box center [925, 172] width 50 height 18
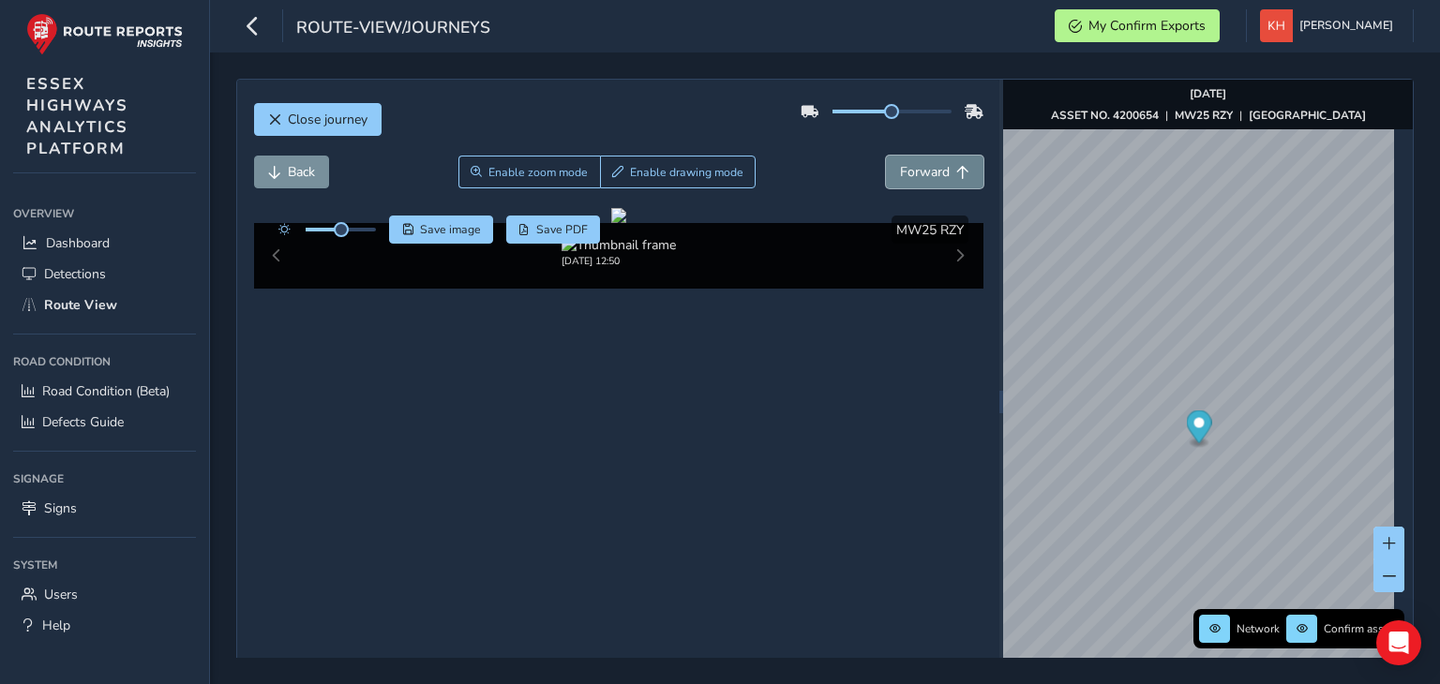
click at [900, 172] on span "Forward" at bounding box center [925, 172] width 50 height 18
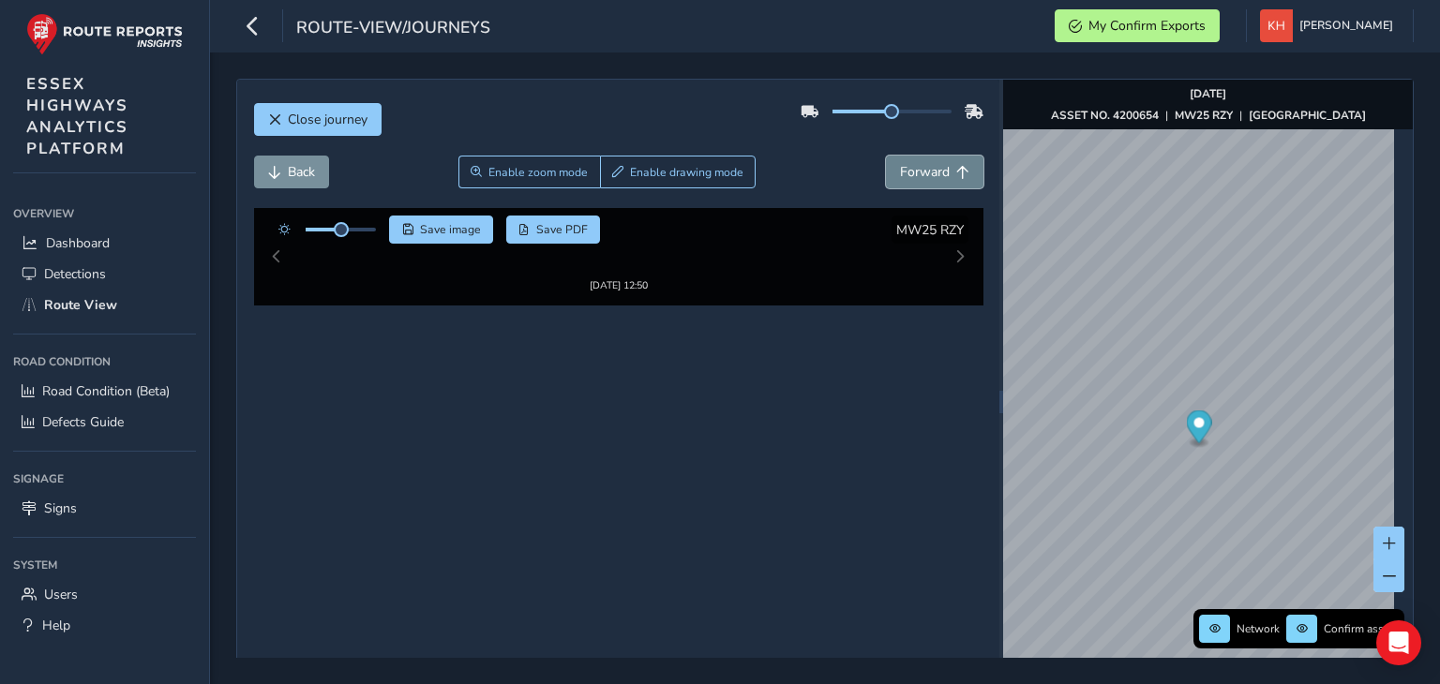
click at [900, 172] on span "Forward" at bounding box center [925, 172] width 50 height 18
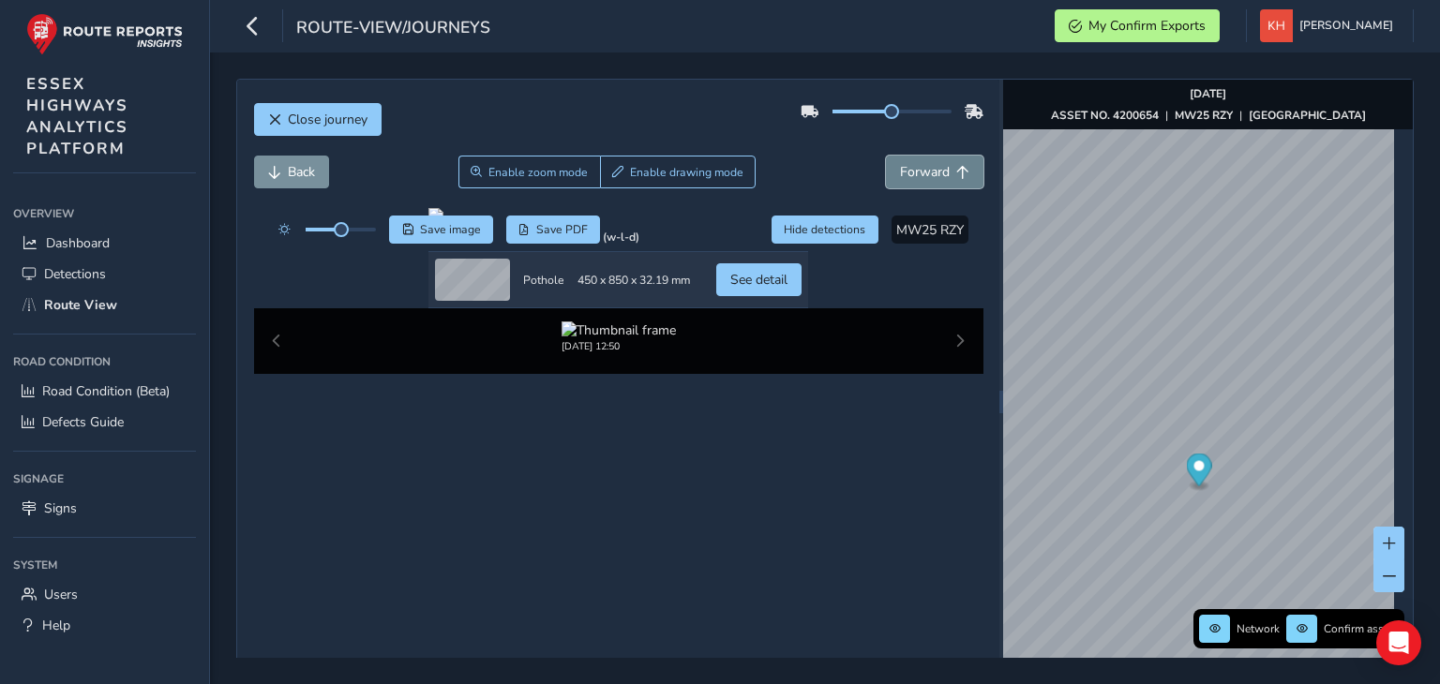
click at [900, 172] on span "Forward" at bounding box center [925, 172] width 50 height 18
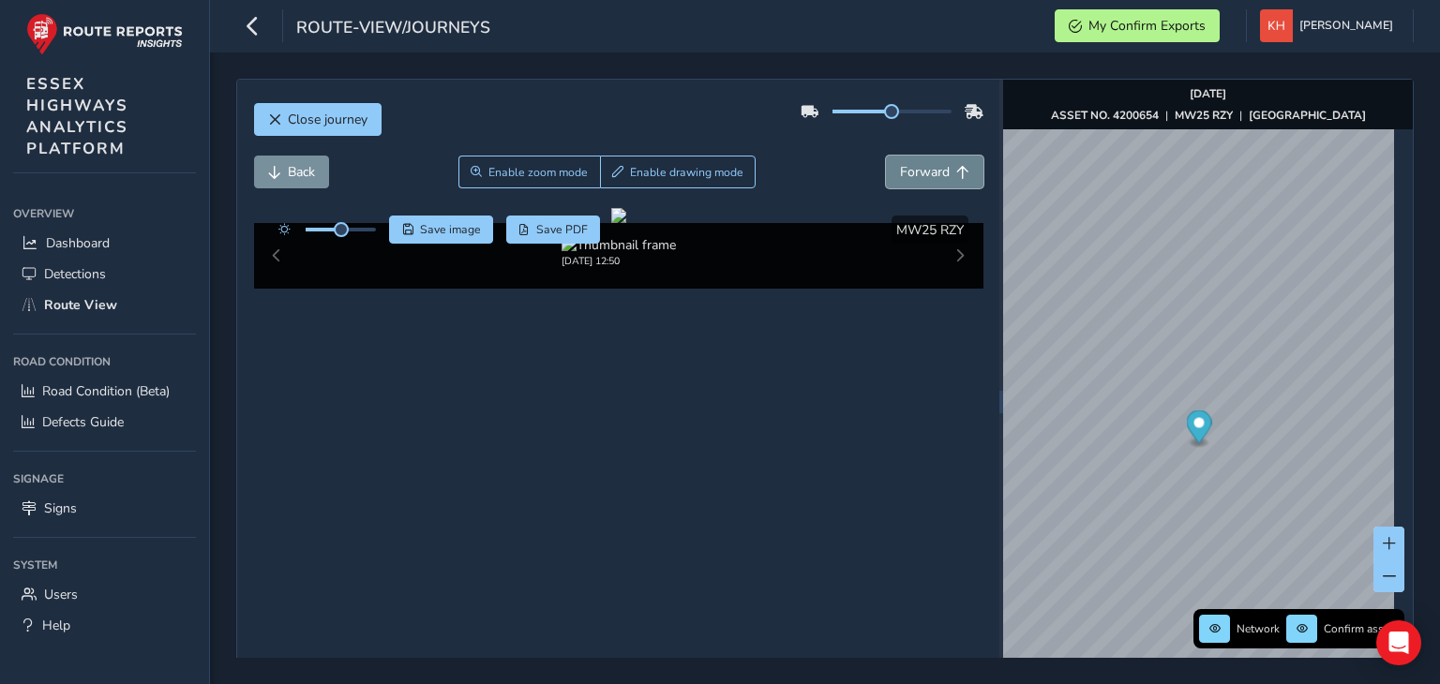
click at [922, 170] on span "Forward" at bounding box center [925, 172] width 50 height 18
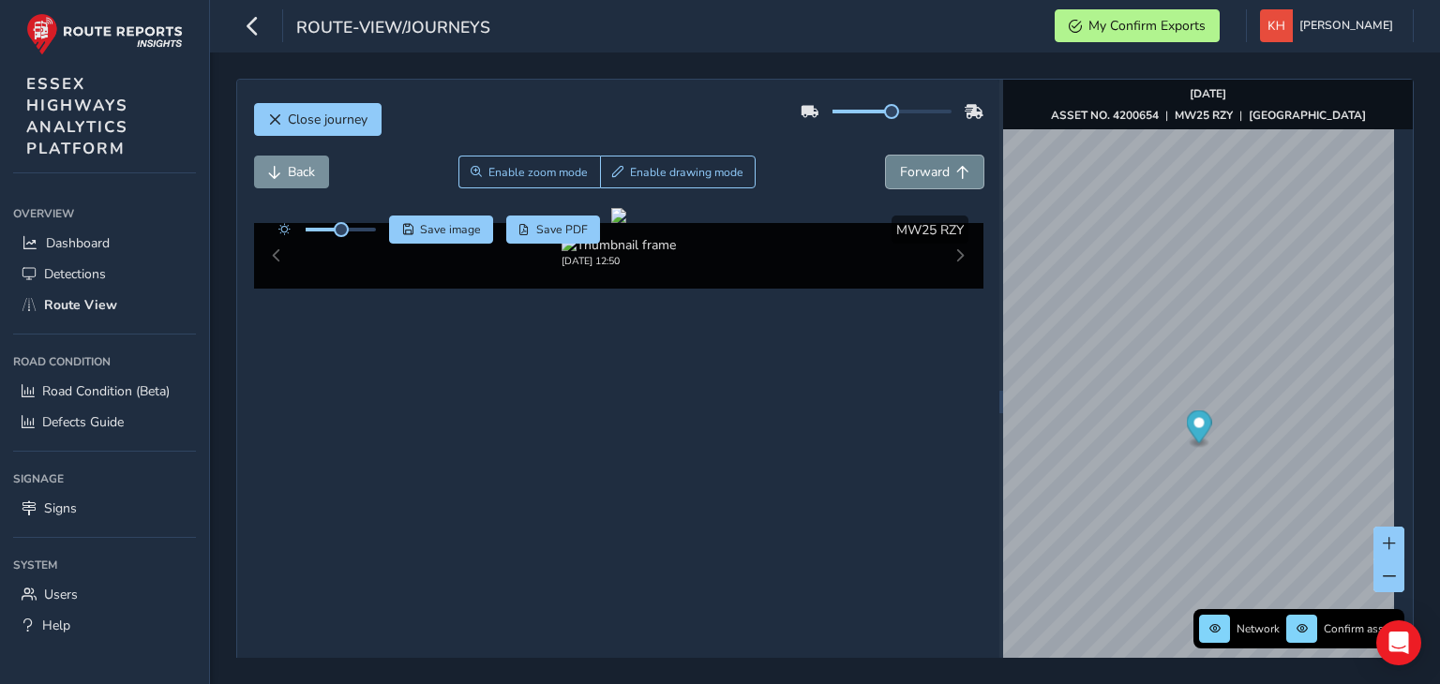
click at [922, 170] on span "Forward" at bounding box center [925, 172] width 50 height 18
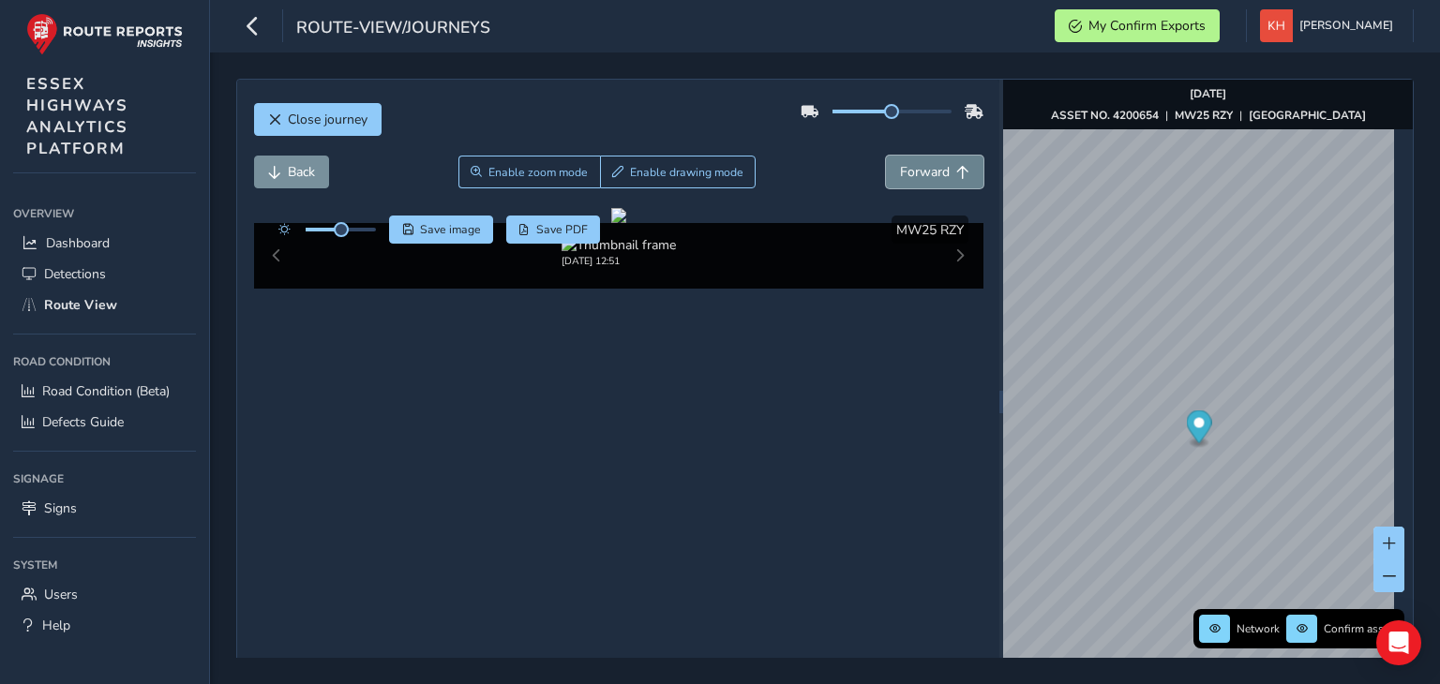
click at [922, 170] on span "Forward" at bounding box center [925, 172] width 50 height 18
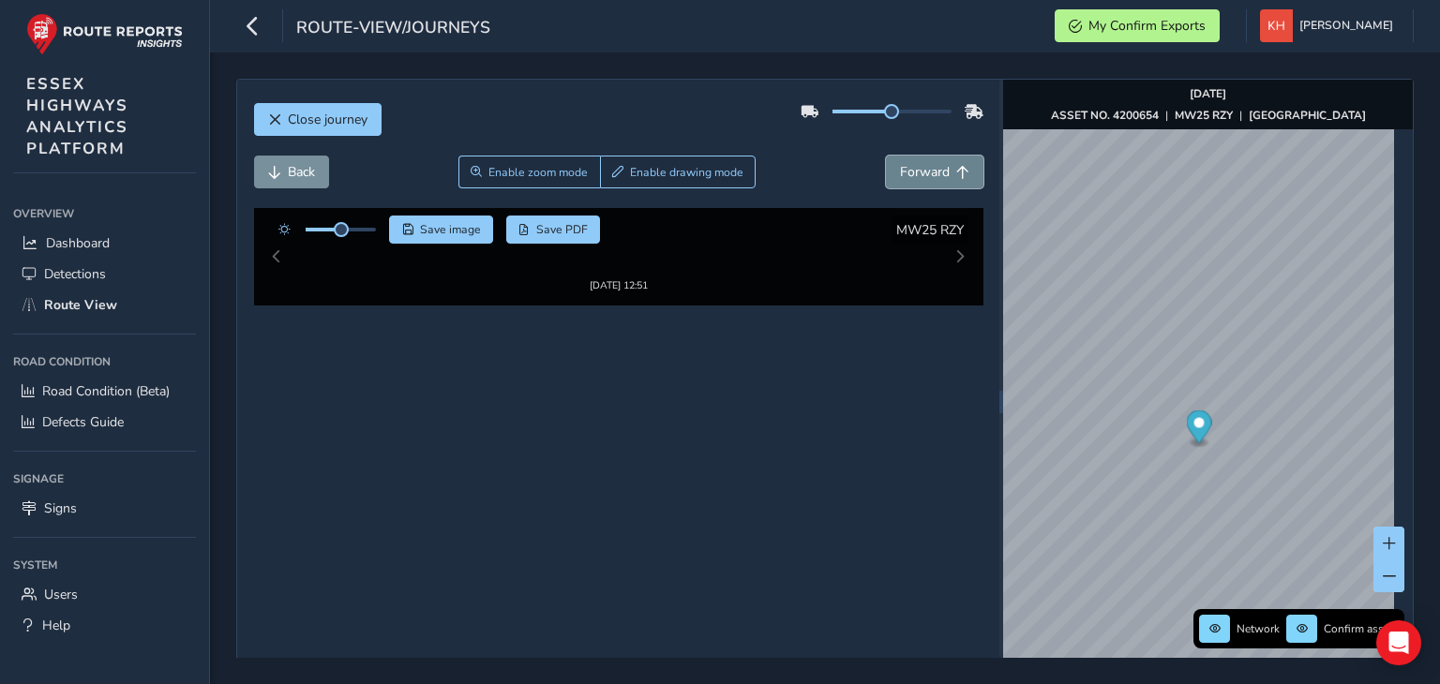
click at [922, 170] on span "Forward" at bounding box center [925, 172] width 50 height 18
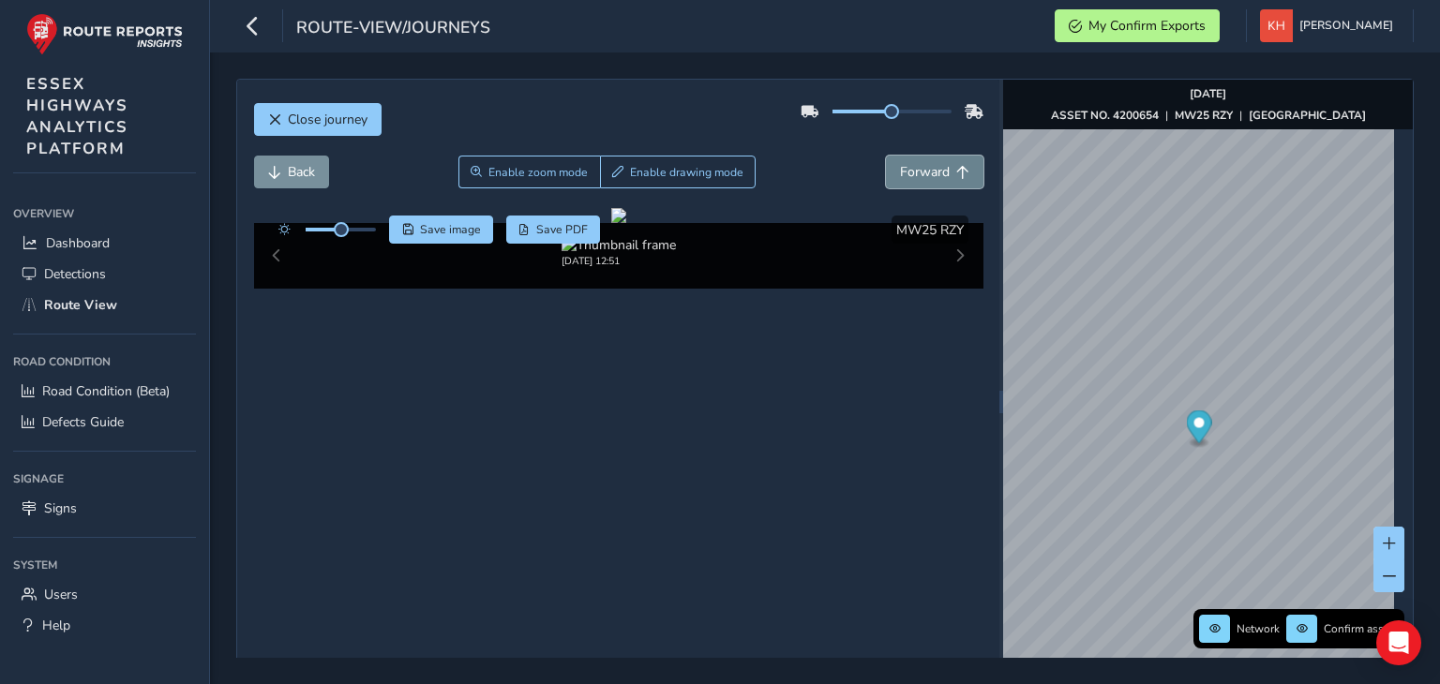
click at [922, 170] on span "Forward" at bounding box center [925, 172] width 50 height 18
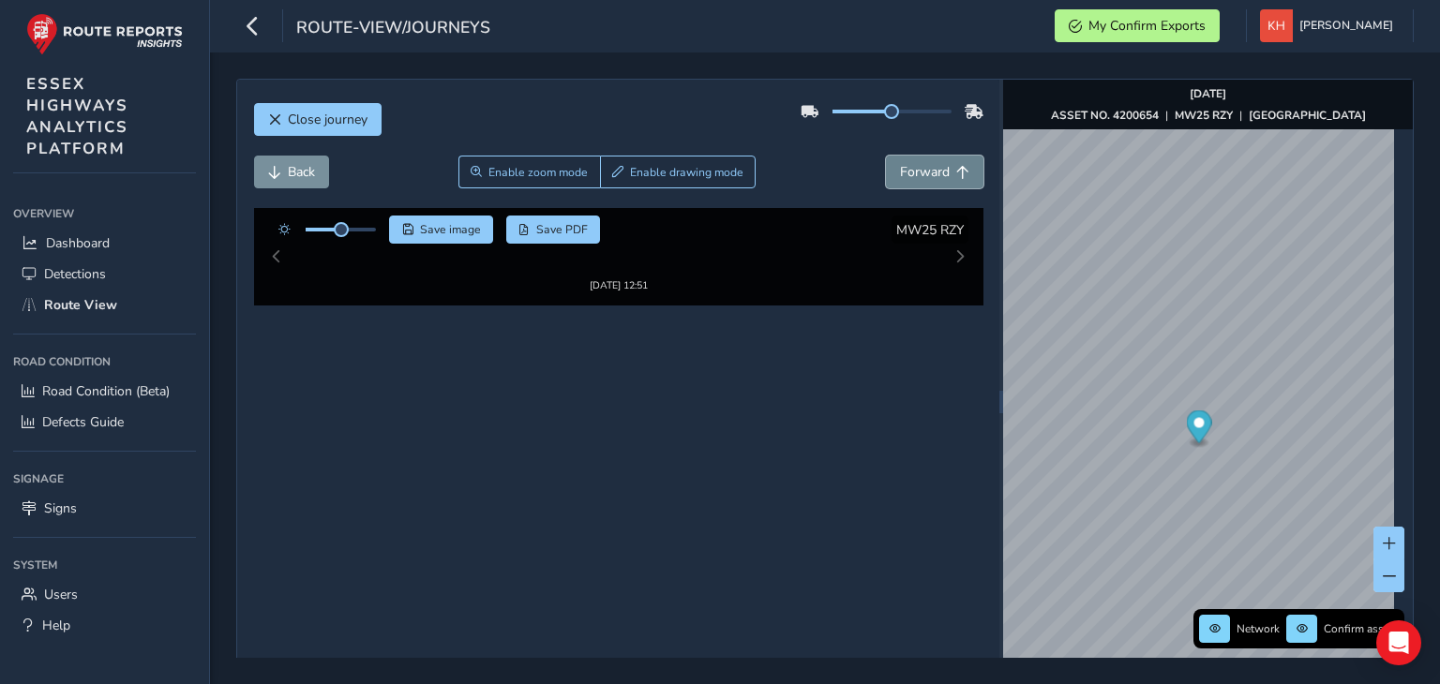
click at [922, 170] on span "Forward" at bounding box center [925, 172] width 50 height 18
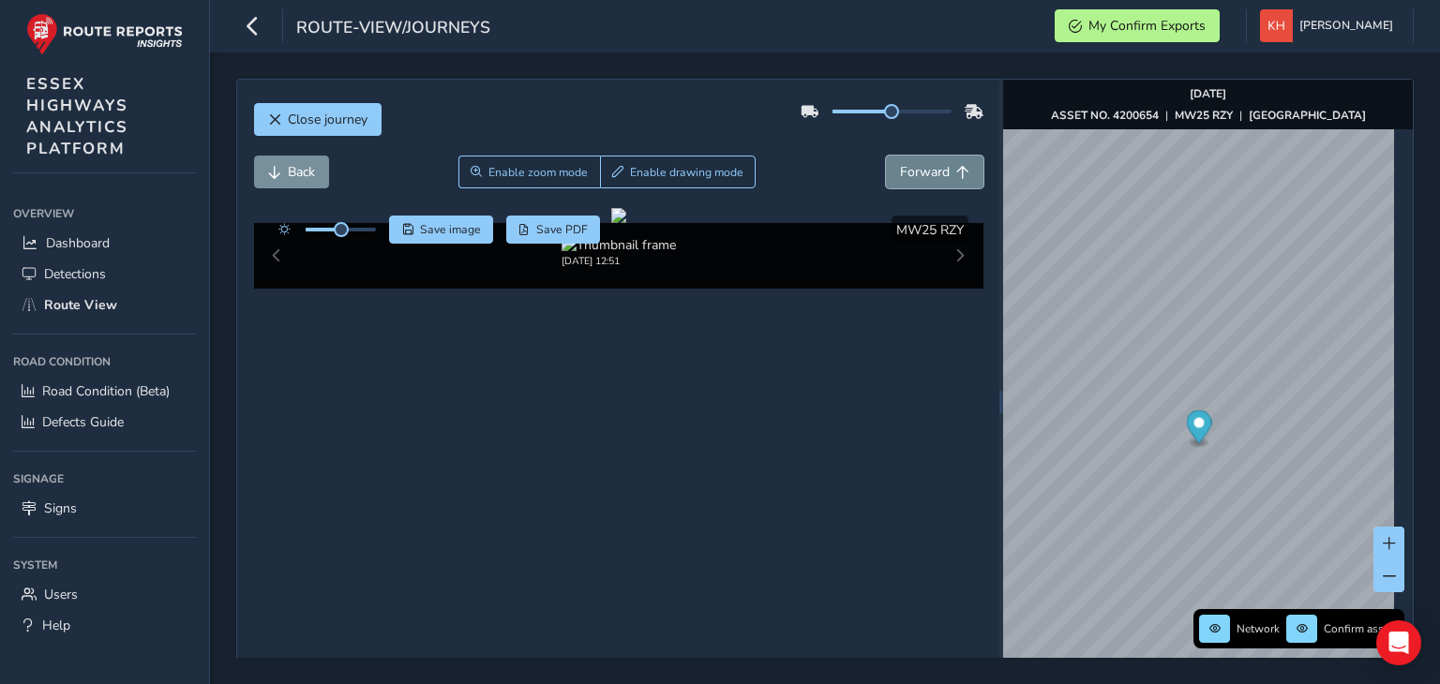
click at [922, 170] on span "Forward" at bounding box center [925, 172] width 50 height 18
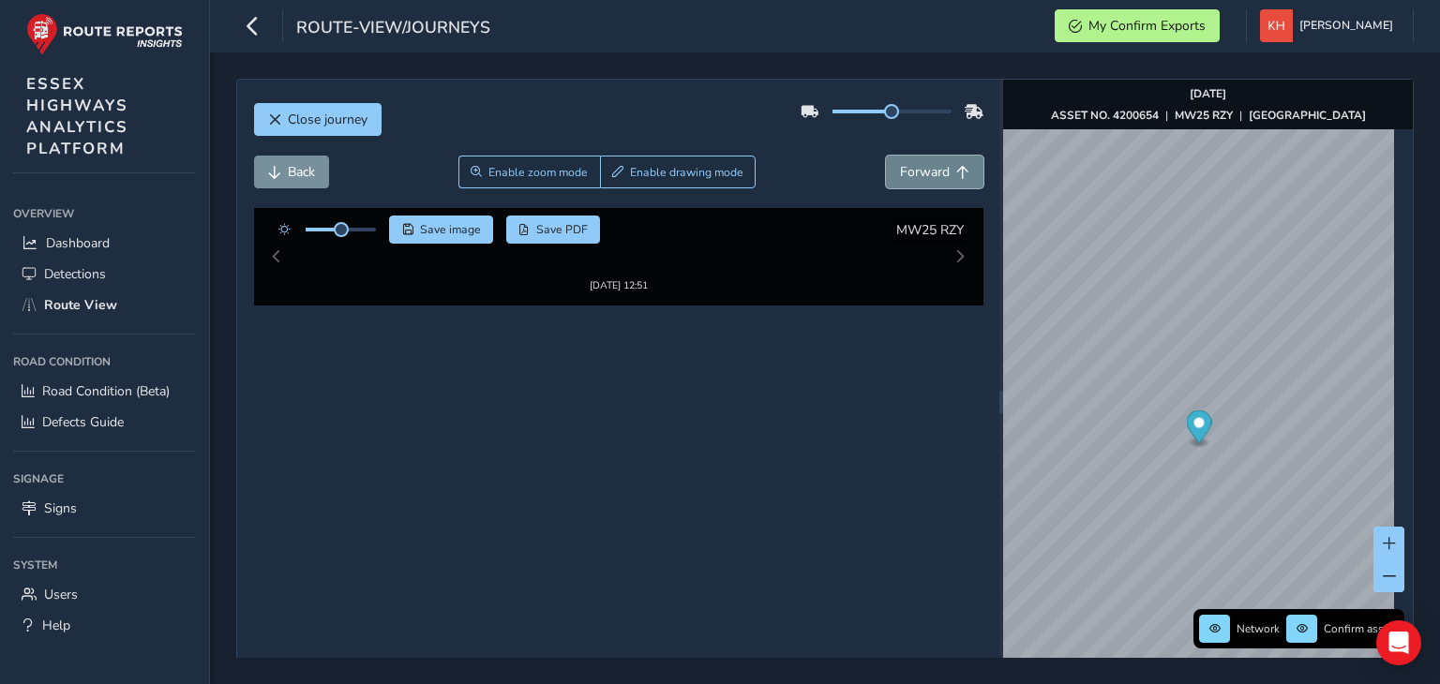
click at [922, 170] on span "Forward" at bounding box center [925, 172] width 50 height 18
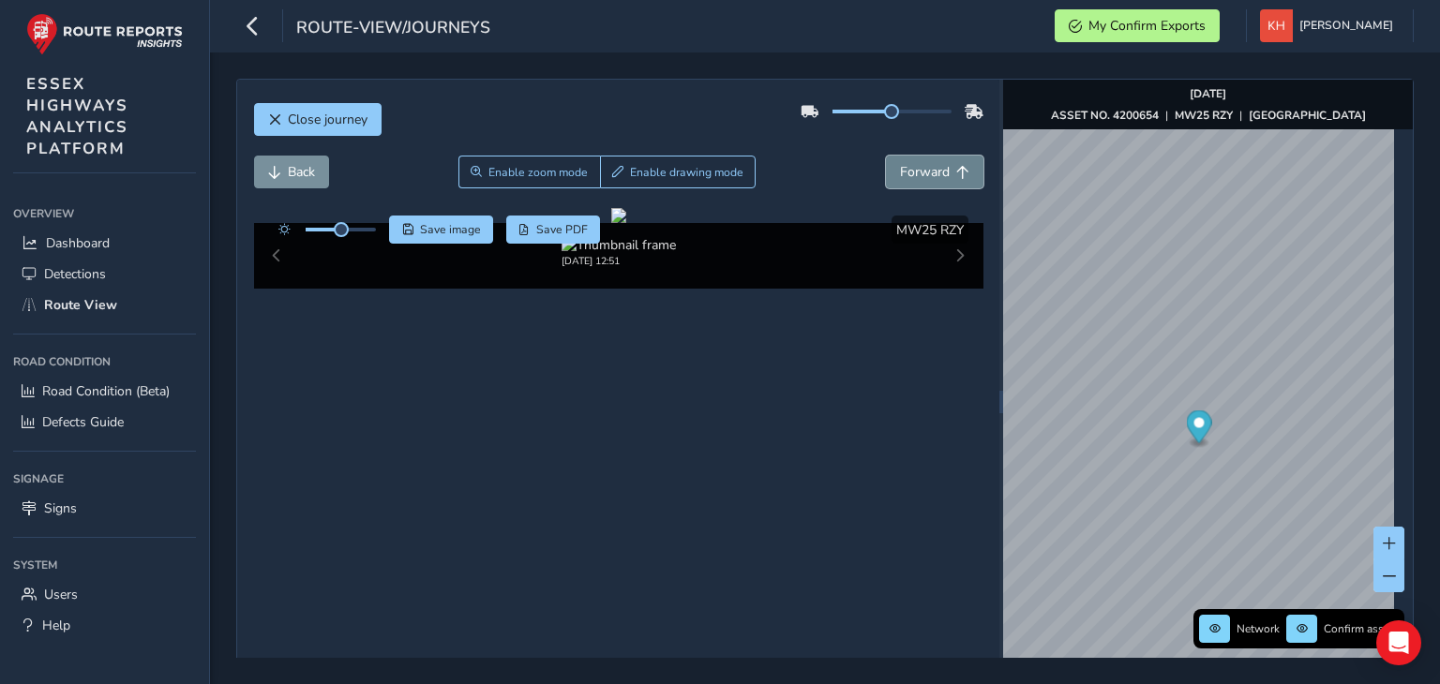
click at [922, 170] on span "Forward" at bounding box center [925, 172] width 50 height 18
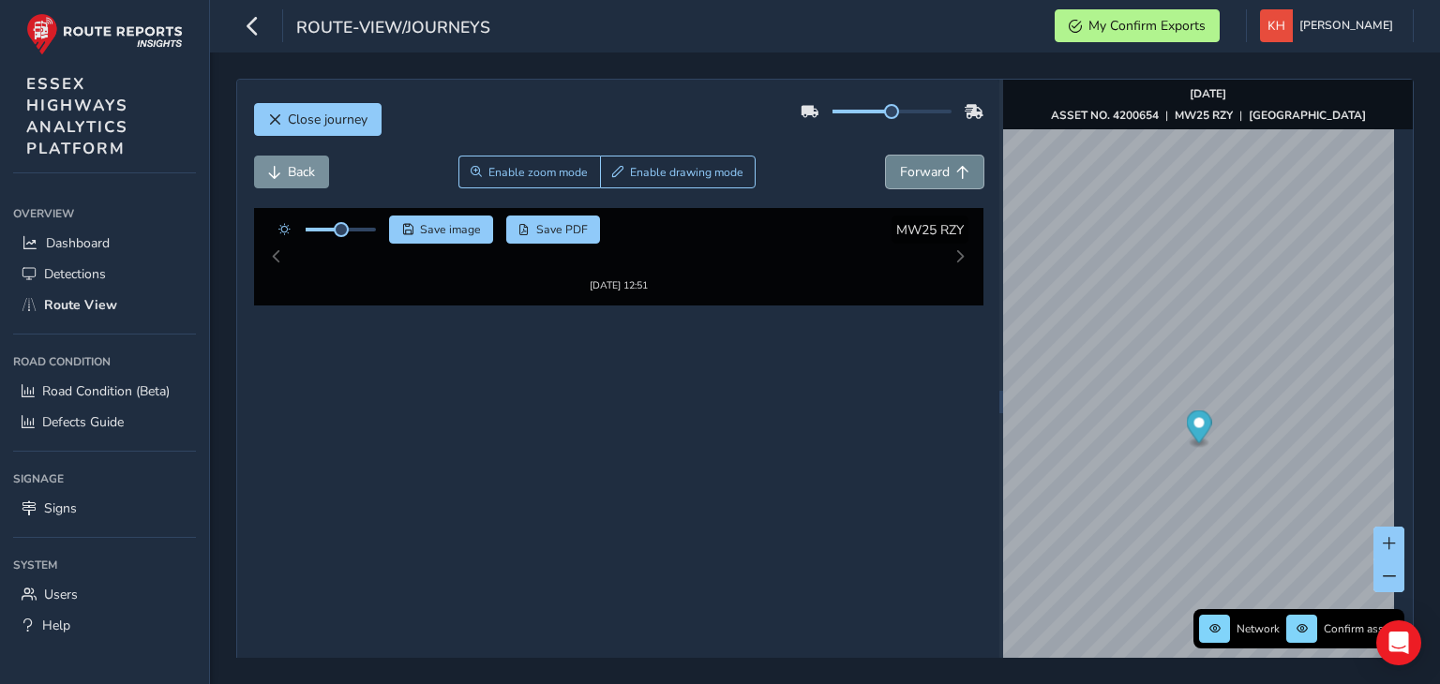
click at [922, 170] on span "Forward" at bounding box center [925, 172] width 50 height 18
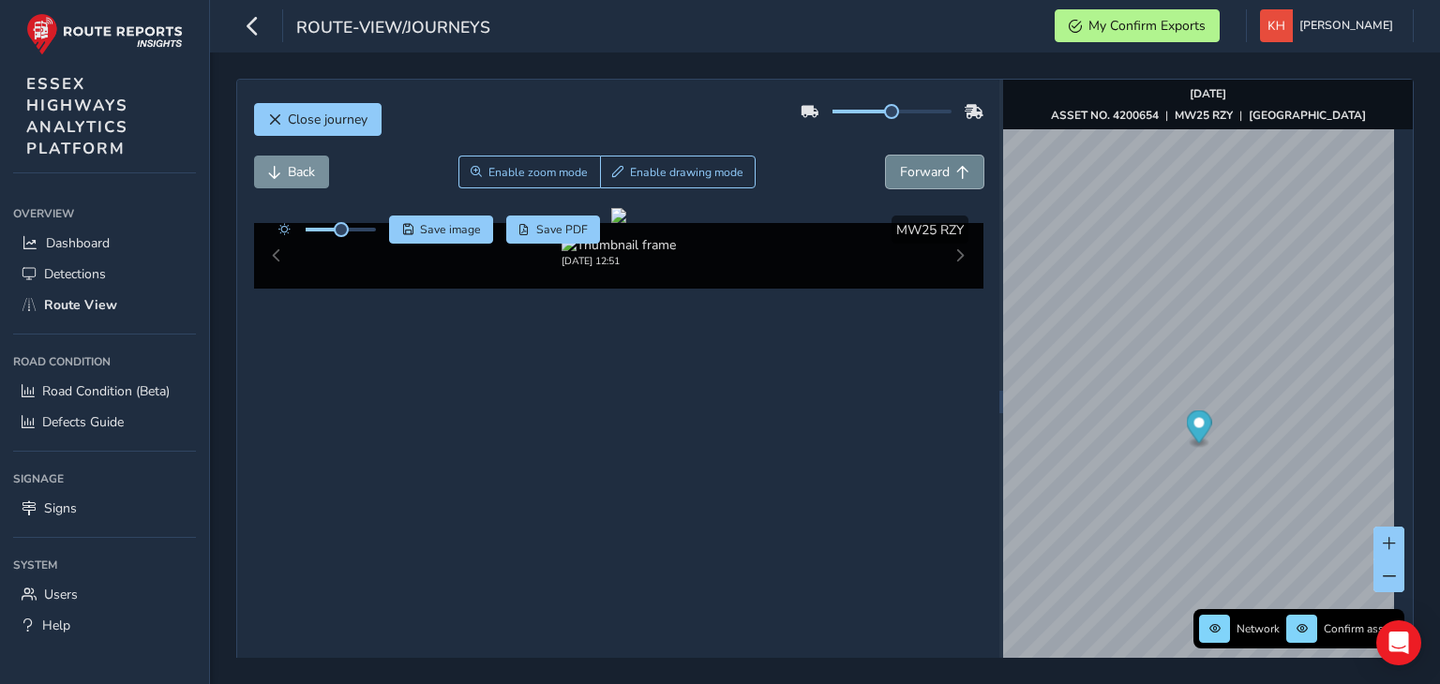
click at [922, 170] on span "Forward" at bounding box center [925, 172] width 50 height 18
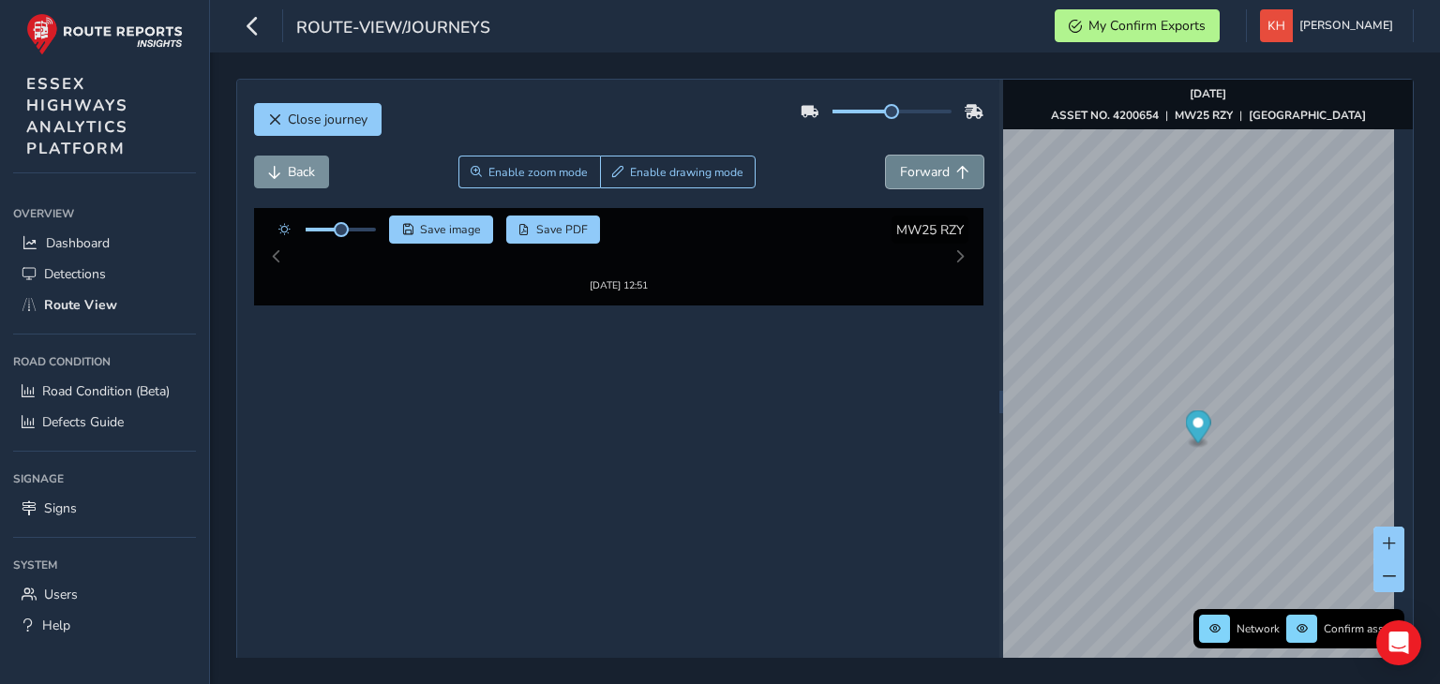
click at [922, 170] on span "Forward" at bounding box center [925, 172] width 50 height 18
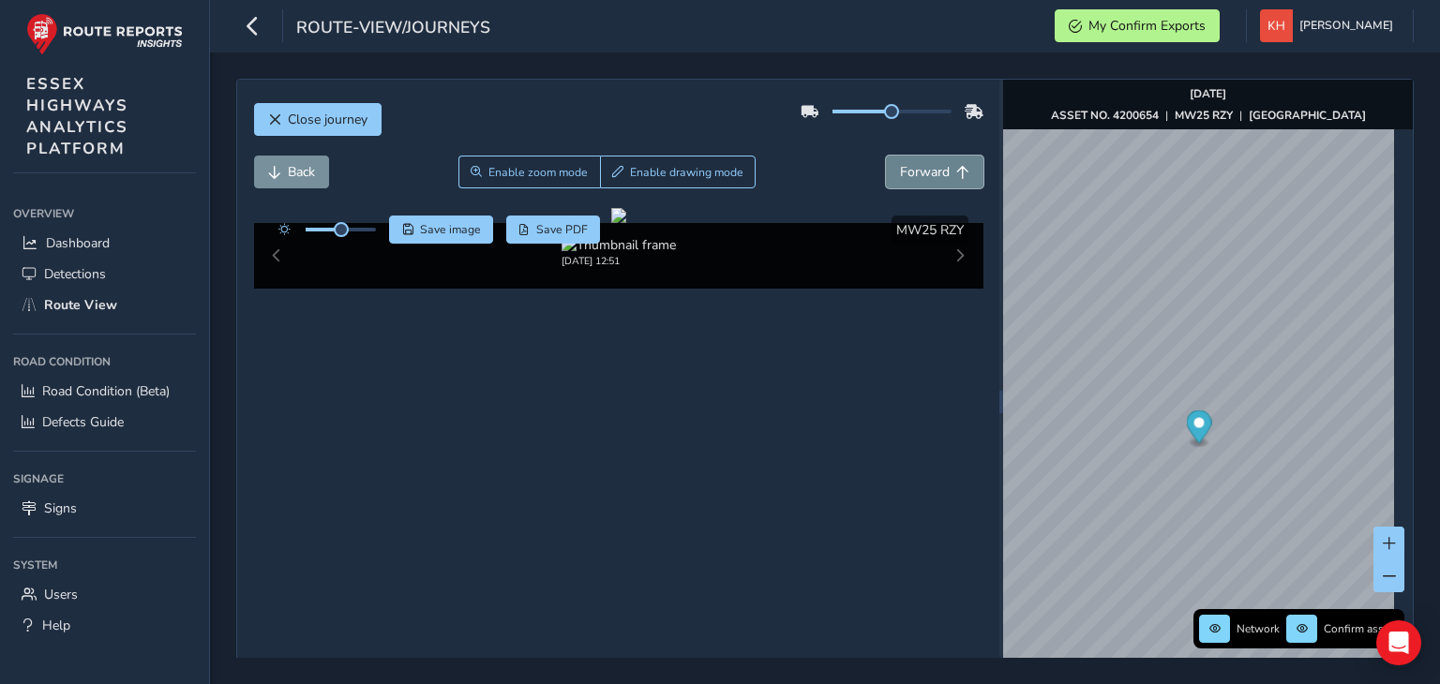
click at [922, 170] on span "Forward" at bounding box center [925, 172] width 50 height 18
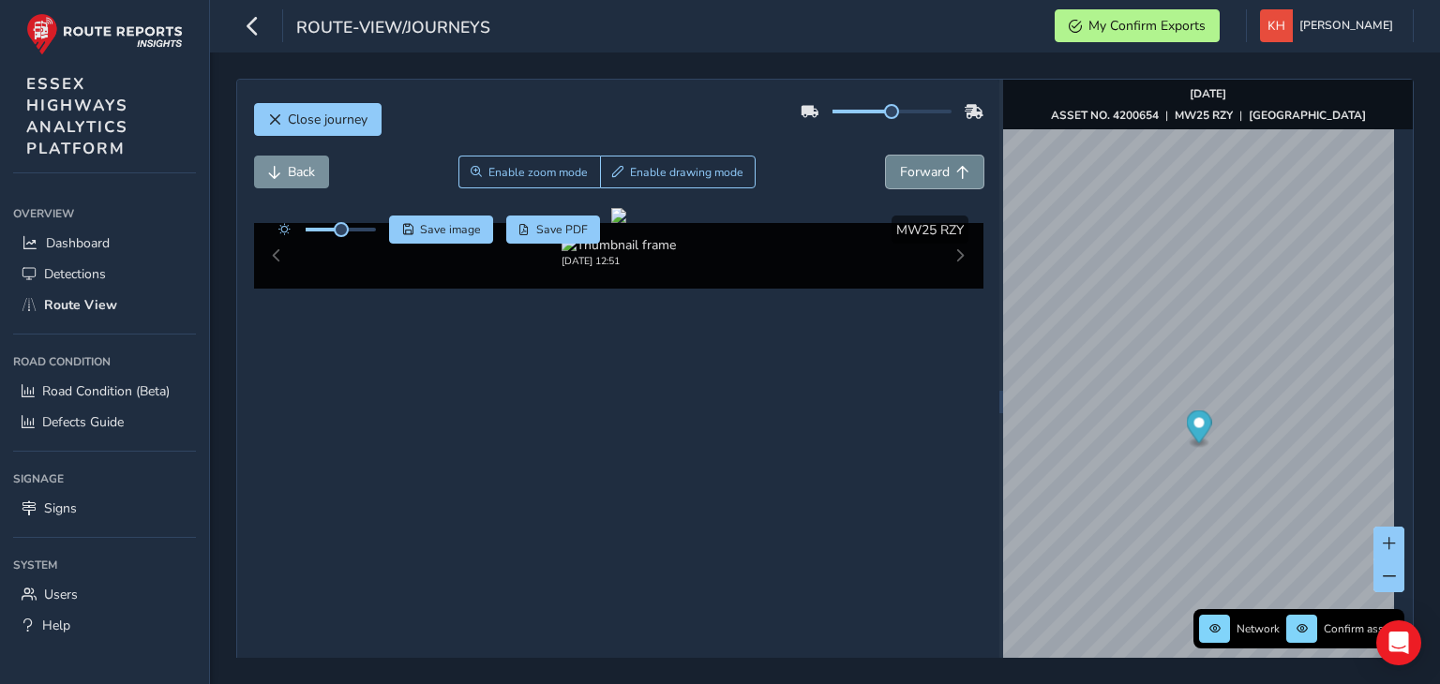
click at [922, 170] on span "Forward" at bounding box center [925, 172] width 50 height 18
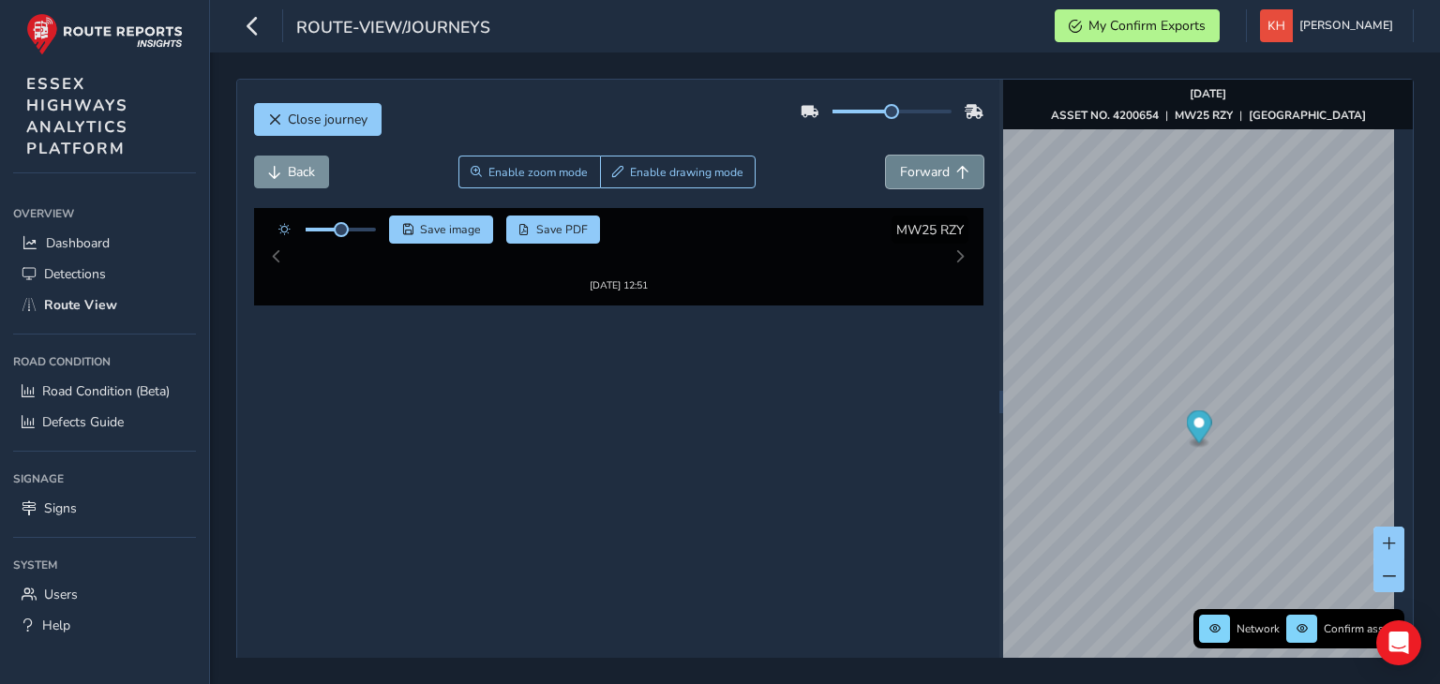
click at [922, 170] on span "Forward" at bounding box center [925, 172] width 50 height 18
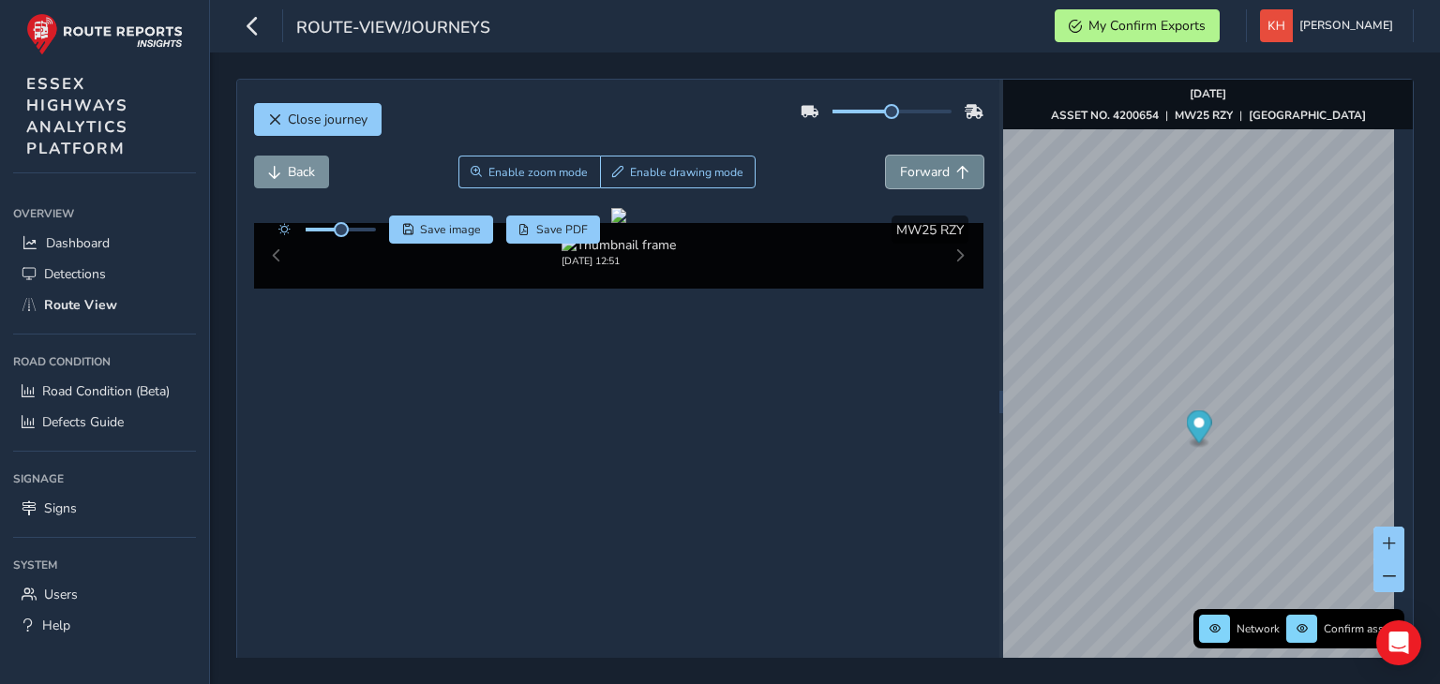
click at [922, 170] on span "Forward" at bounding box center [925, 172] width 50 height 18
click at [349, 117] on span "Close journey" at bounding box center [328, 120] width 80 height 18
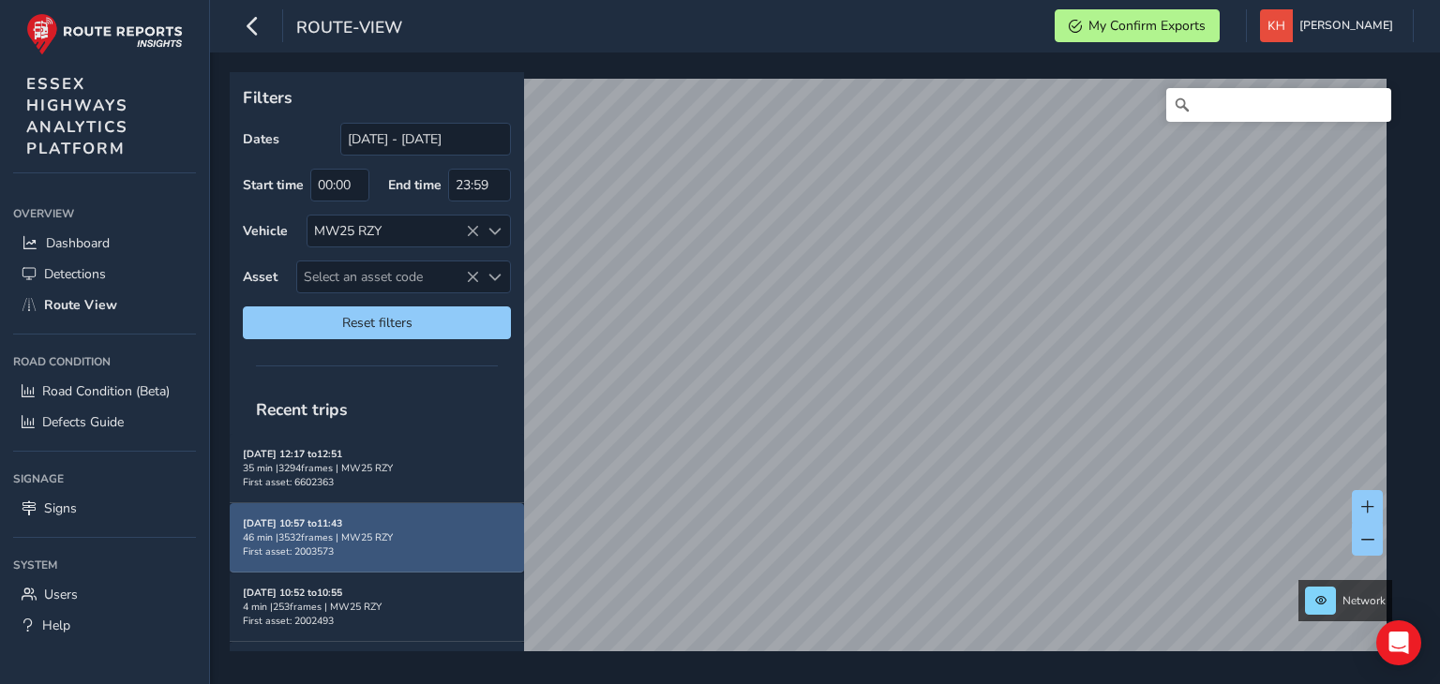
click at [360, 535] on div "46 min | 3532 frames | MW25 RZY" at bounding box center [377, 538] width 268 height 14
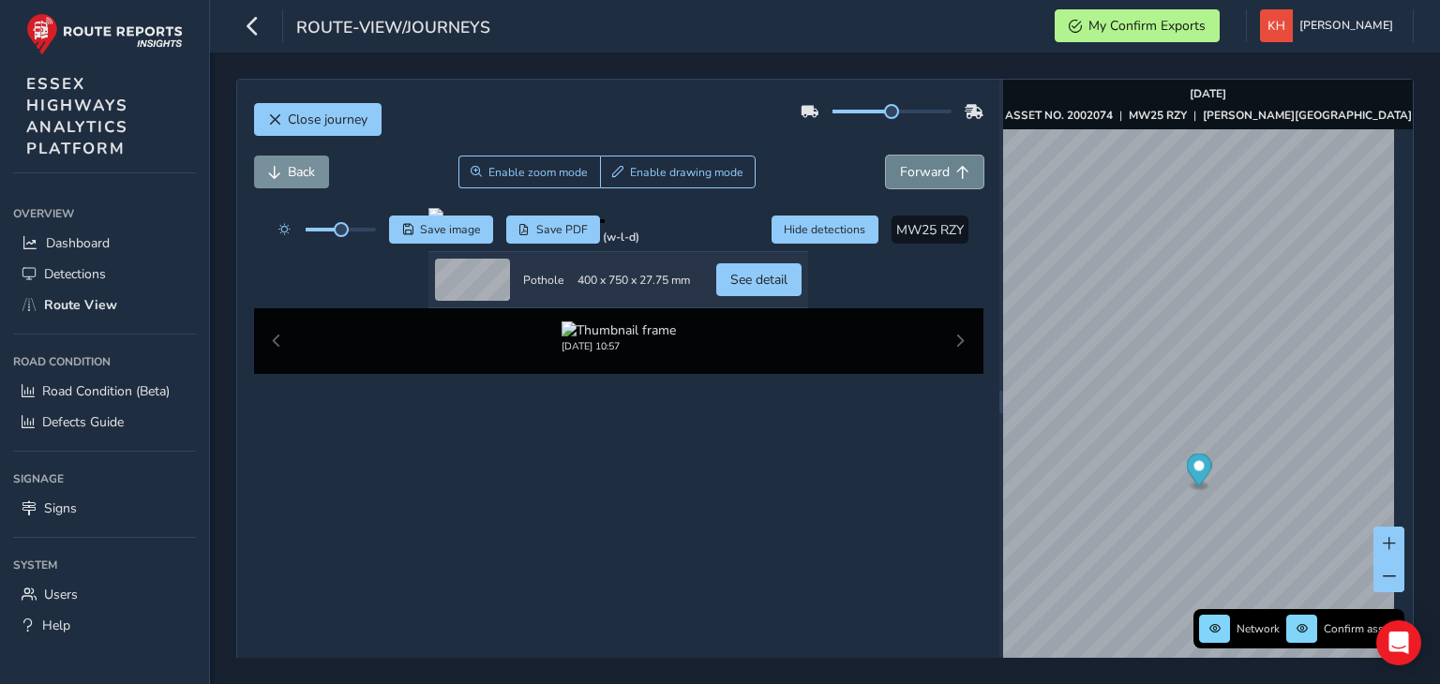
click at [922, 167] on span "Forward" at bounding box center [925, 172] width 50 height 18
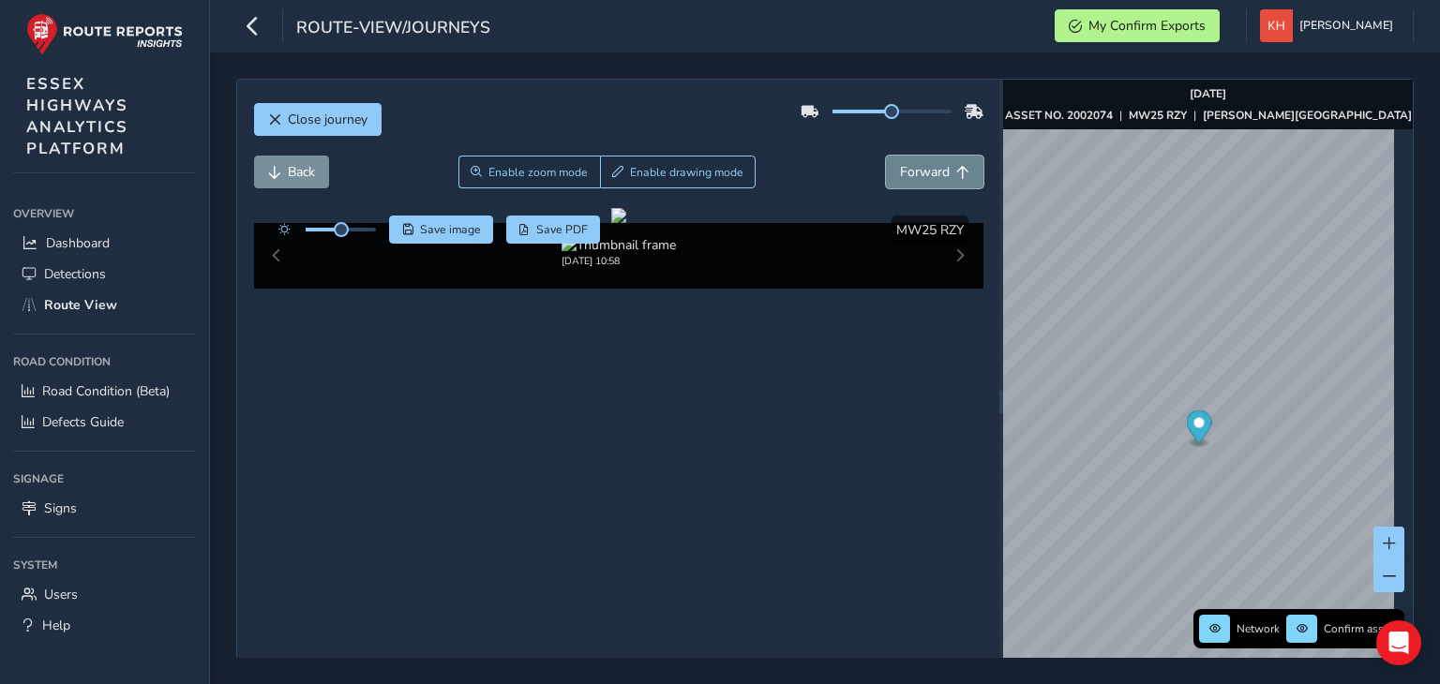
click at [922, 167] on span "Forward" at bounding box center [925, 172] width 50 height 18
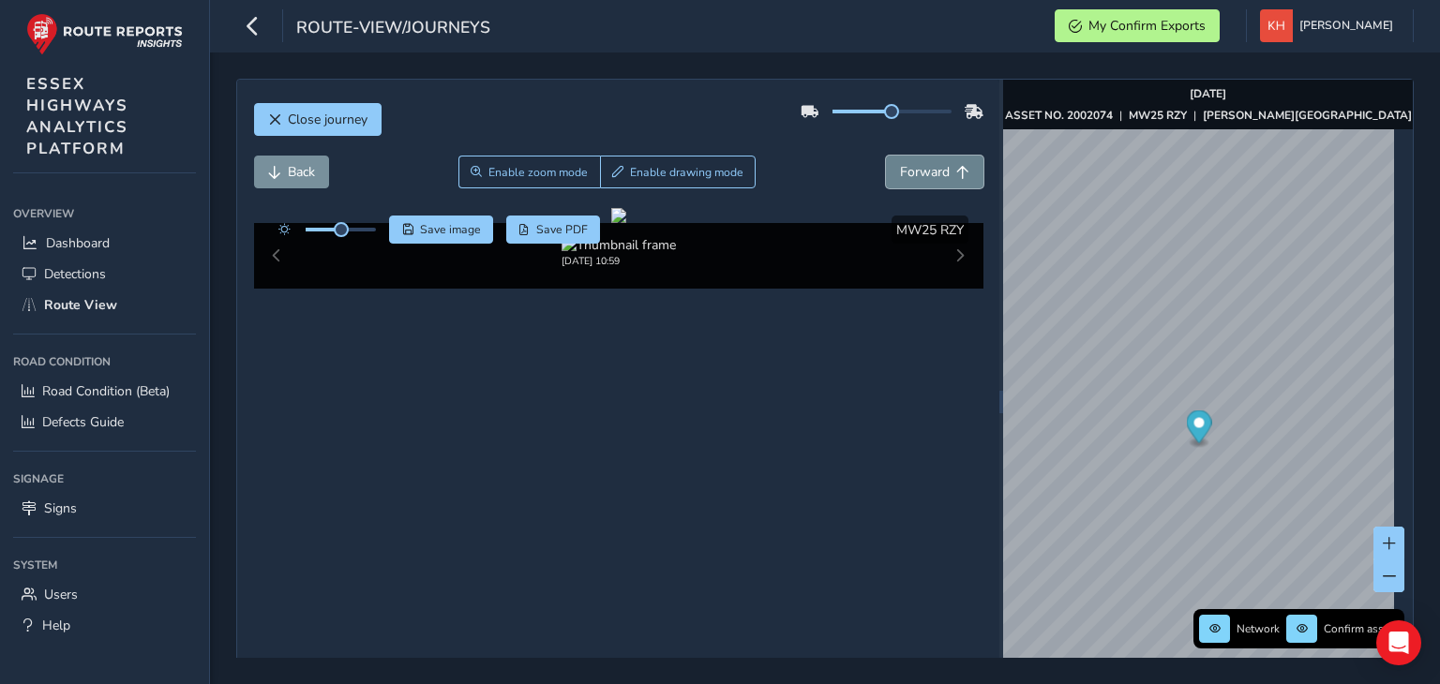
click at [922, 167] on span "Forward" at bounding box center [925, 172] width 50 height 18
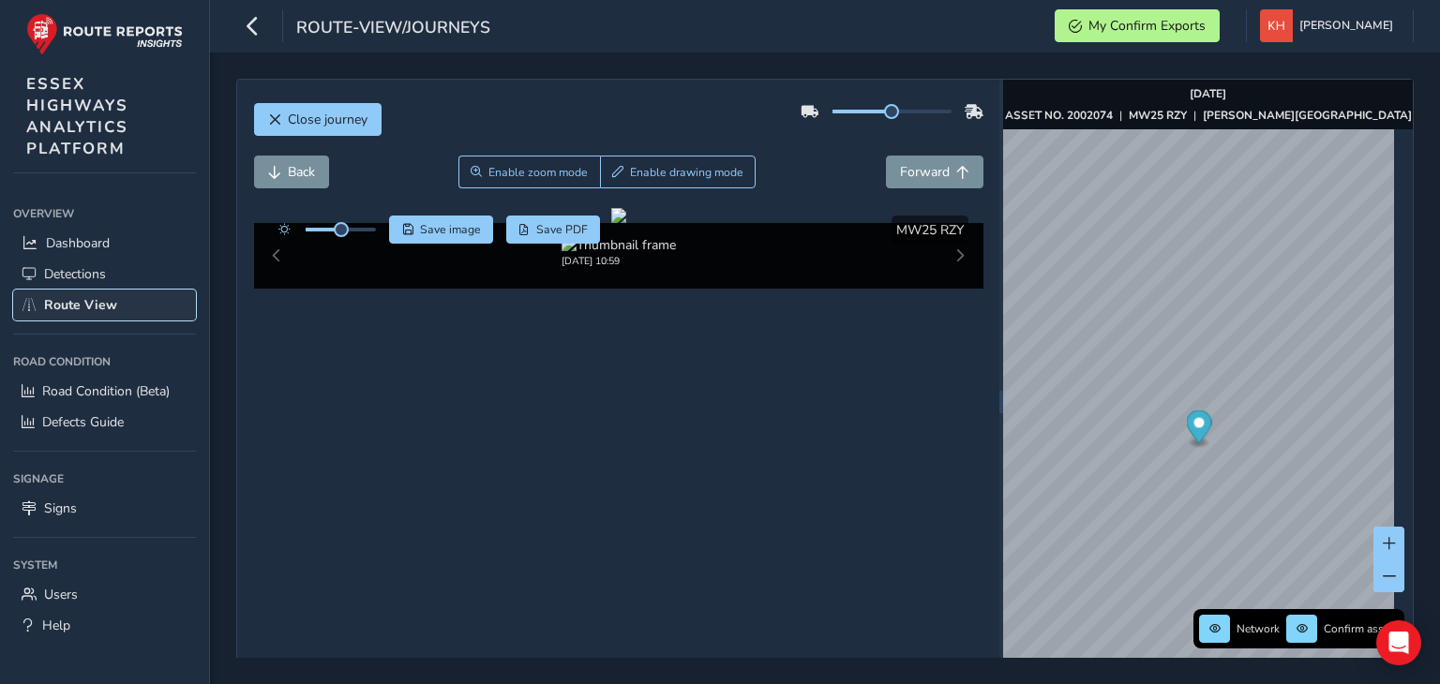
click at [77, 307] on span "Route View" at bounding box center [80, 305] width 73 height 18
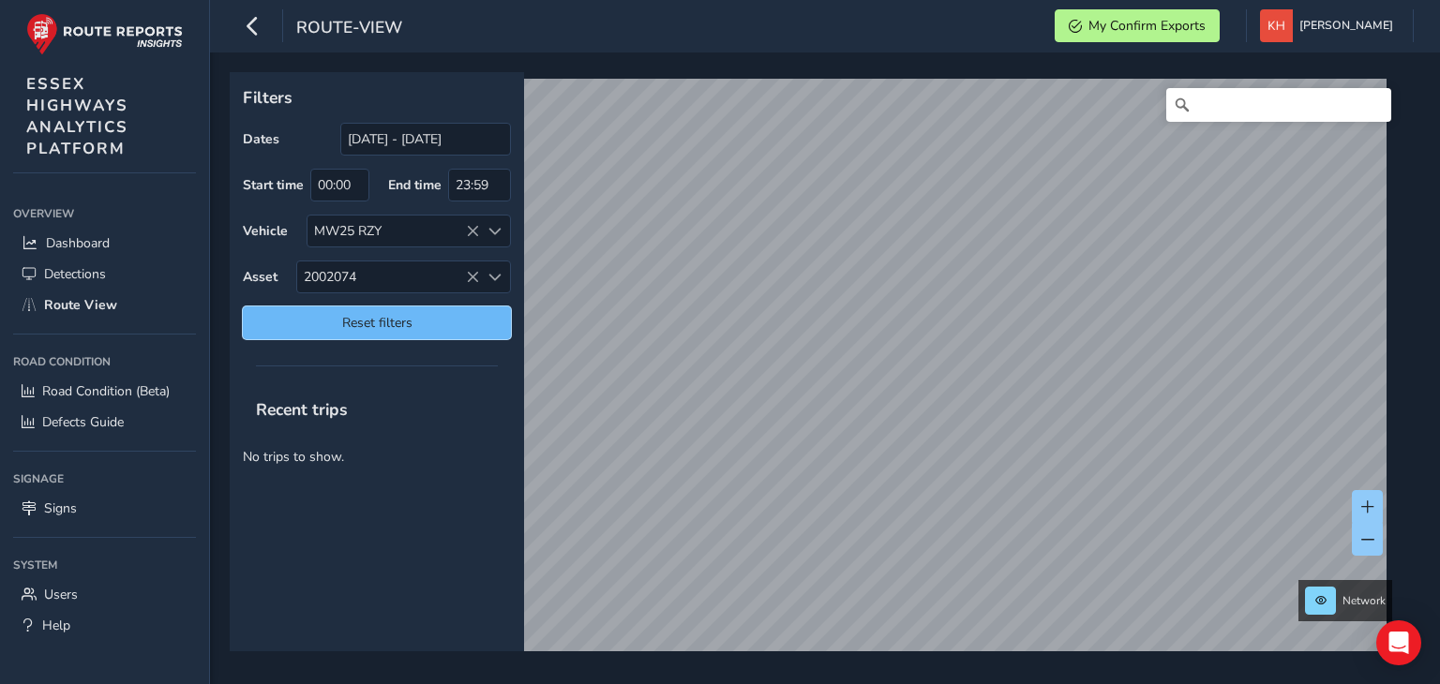
click at [375, 323] on span "Reset filters" at bounding box center [377, 323] width 240 height 18
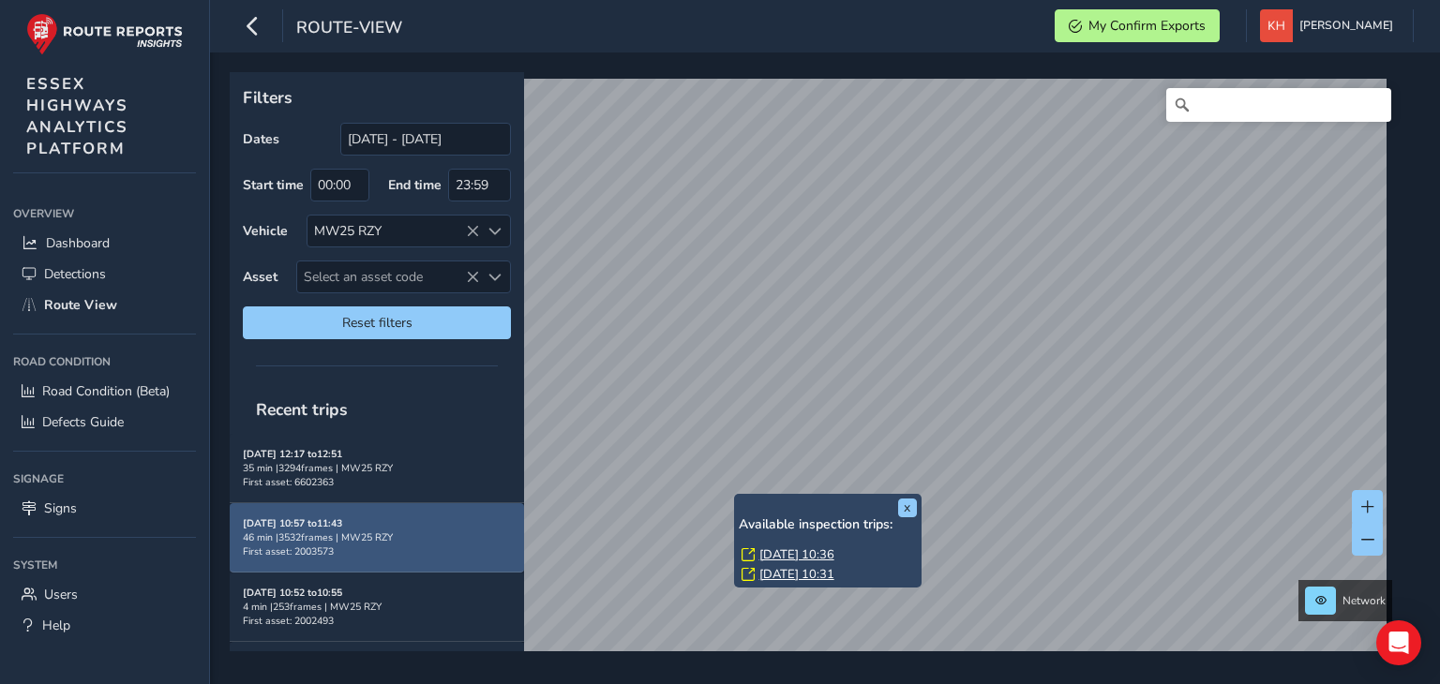
click at [277, 538] on div "46 min | 3532 frames | MW25 RZY" at bounding box center [377, 538] width 268 height 14
click at [285, 532] on div "46 min | 3532 frames | MW25 RZY" at bounding box center [377, 538] width 268 height 14
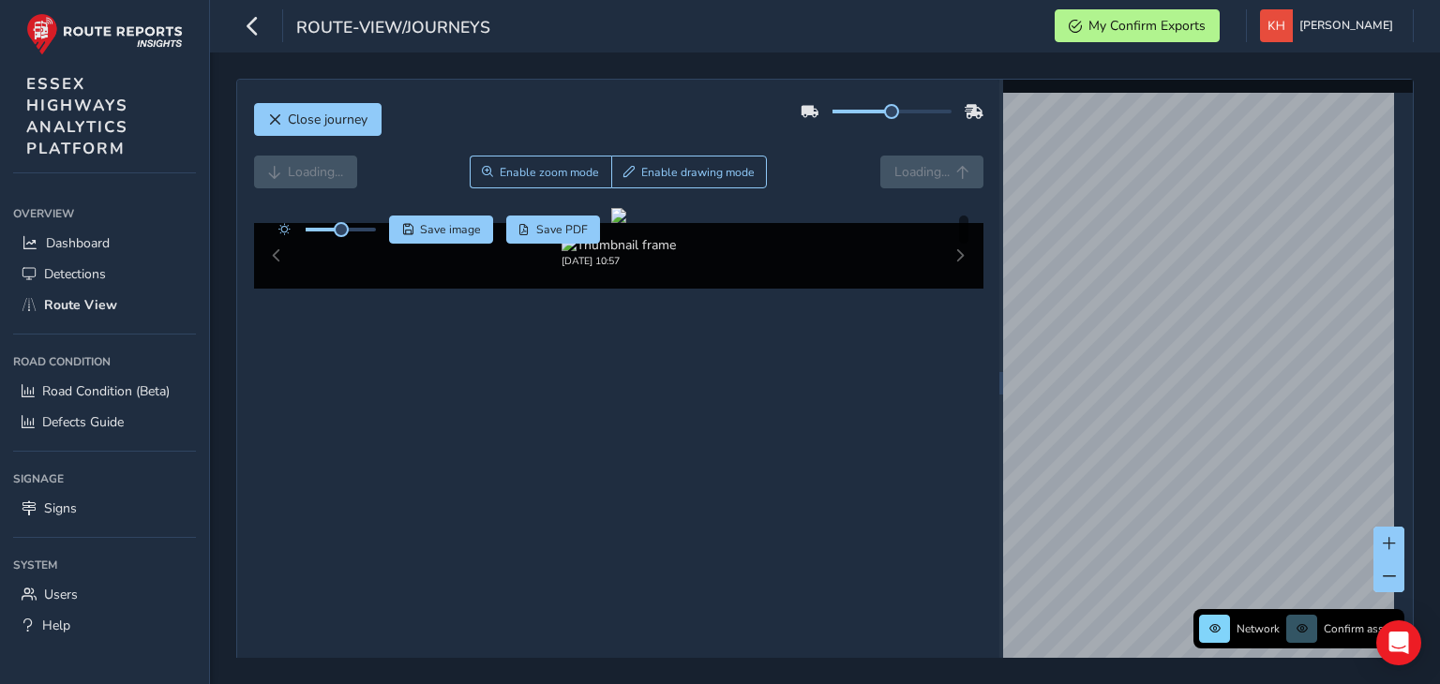
click at [285, 532] on div "Close journey Loading... Enable zoom mode Enable drawing mode Loading... Click …" at bounding box center [618, 383] width 762 height 607
